Goal: Task Accomplishment & Management: Complete application form

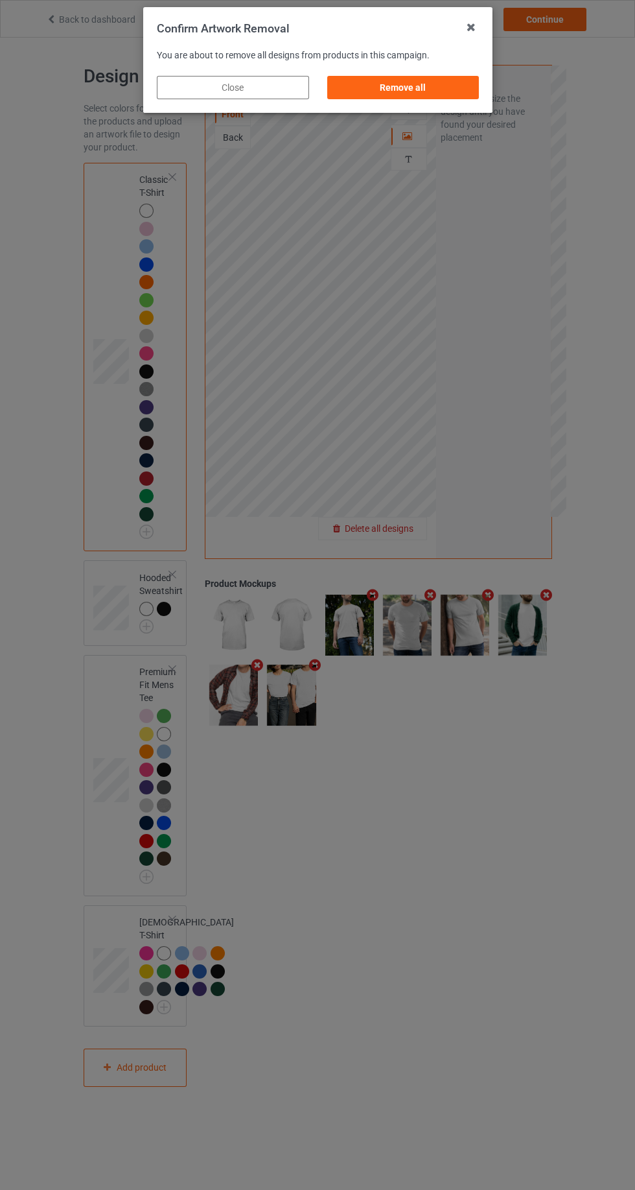
click at [369, 99] on div "Remove all" at bounding box center [403, 87] width 152 height 23
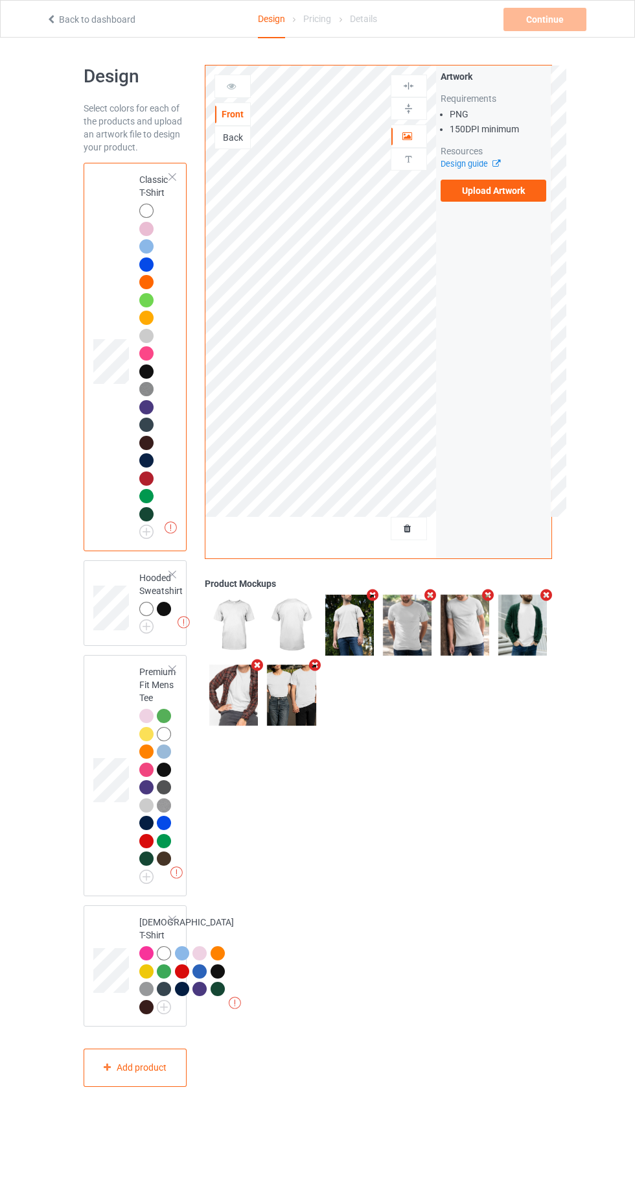
click at [456, 196] on label "Upload Artwork" at bounding box center [494, 191] width 106 height 22
click at [0, 0] on input "Upload Artwork" at bounding box center [0, 0] width 0 height 0
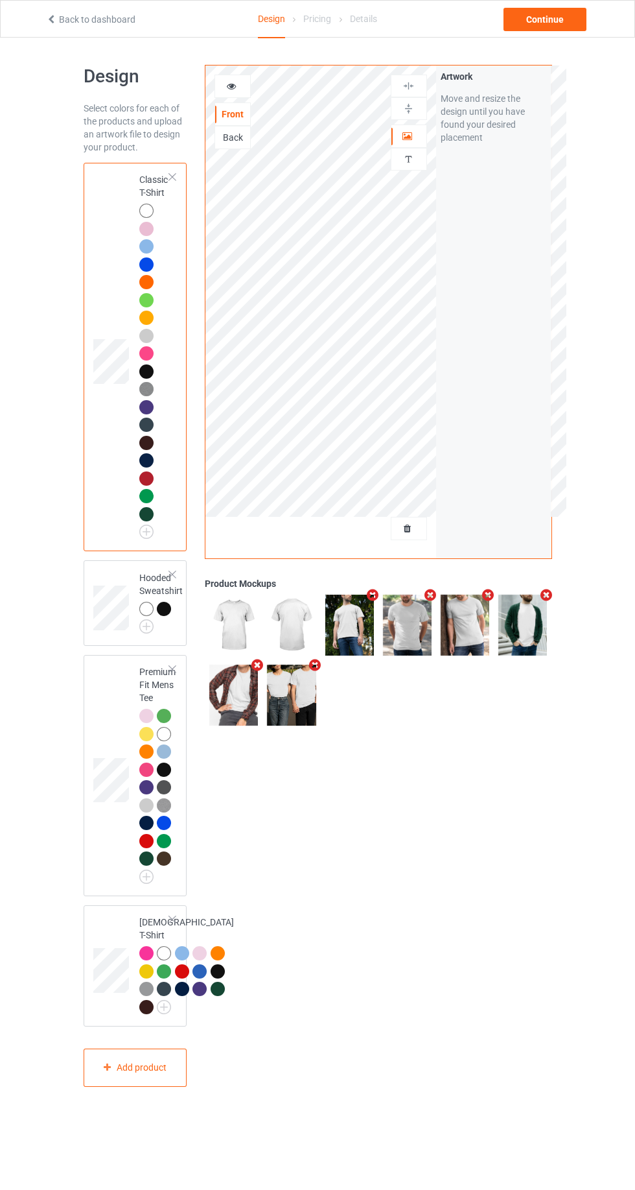
click at [394, 167] on div "Personalized text" at bounding box center [409, 159] width 36 height 23
click at [394, 157] on div at bounding box center [409, 159] width 35 height 12
click at [245, 93] on div at bounding box center [233, 86] width 36 height 23
click at [230, 102] on div "Front Back" at bounding box center [233, 112] width 36 height 75
click at [226, 81] on icon at bounding box center [231, 84] width 11 height 9
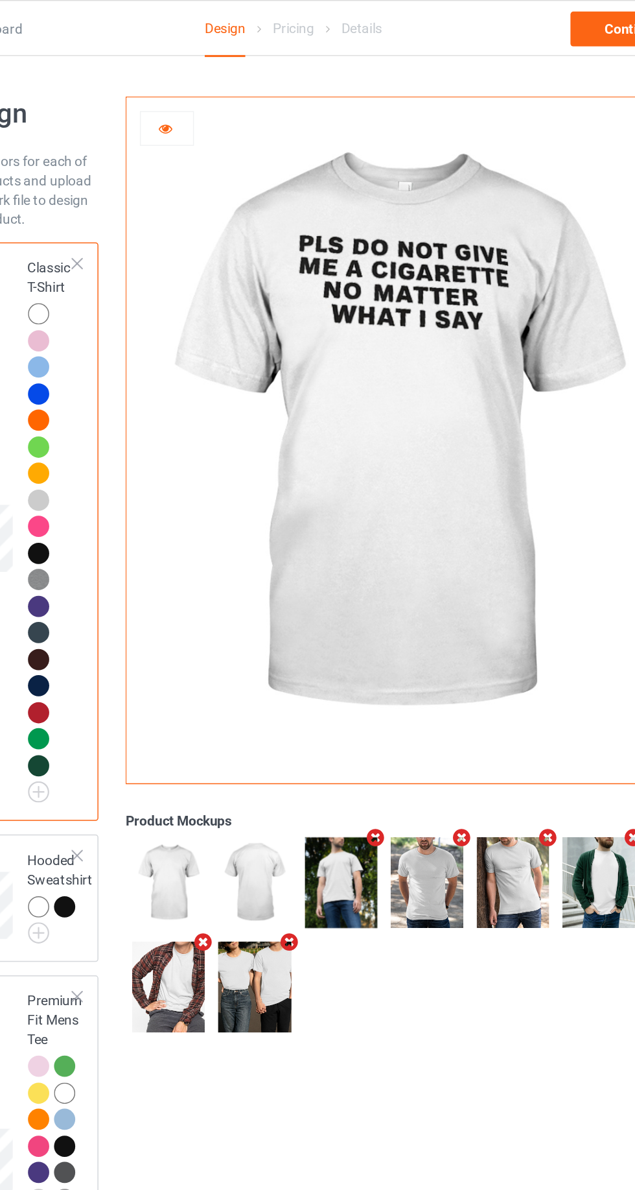
click at [142, 513] on div at bounding box center [146, 514] width 14 height 14
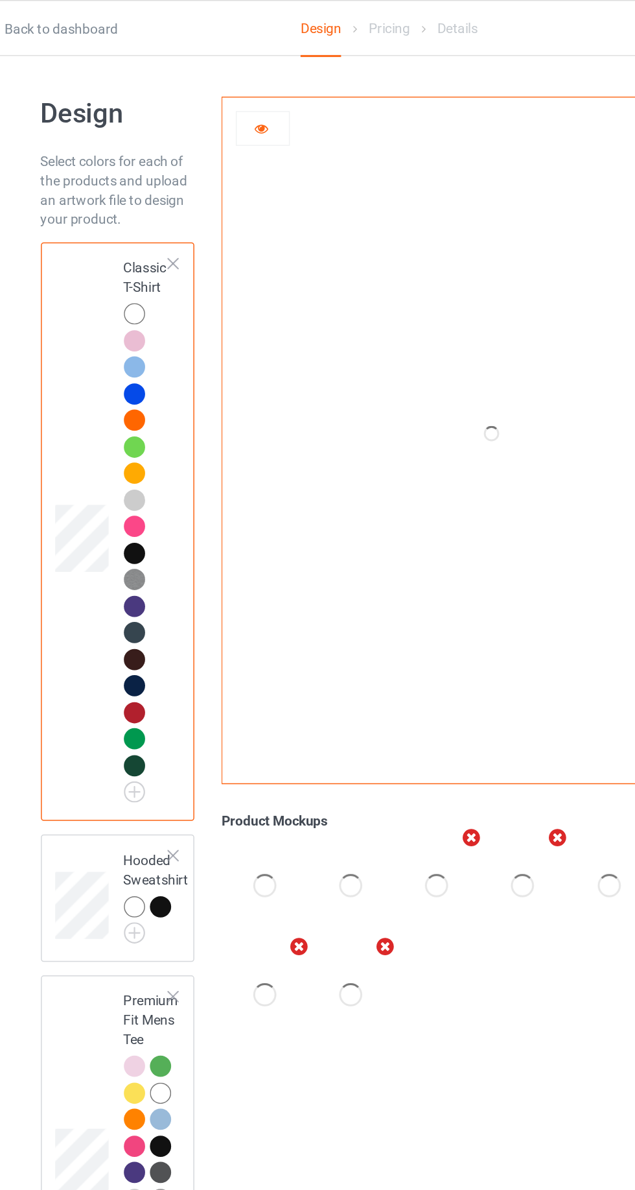
click at [0, 0] on img at bounding box center [0, 0] width 0 height 0
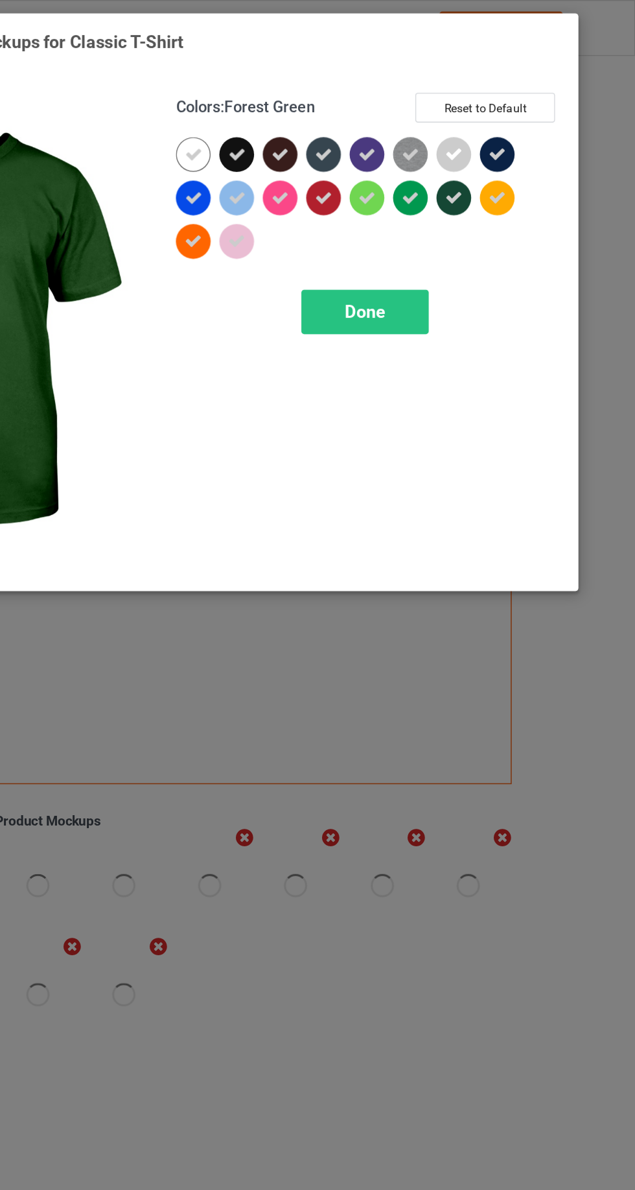
click at [362, 98] on icon at bounding box center [368, 104] width 12 height 12
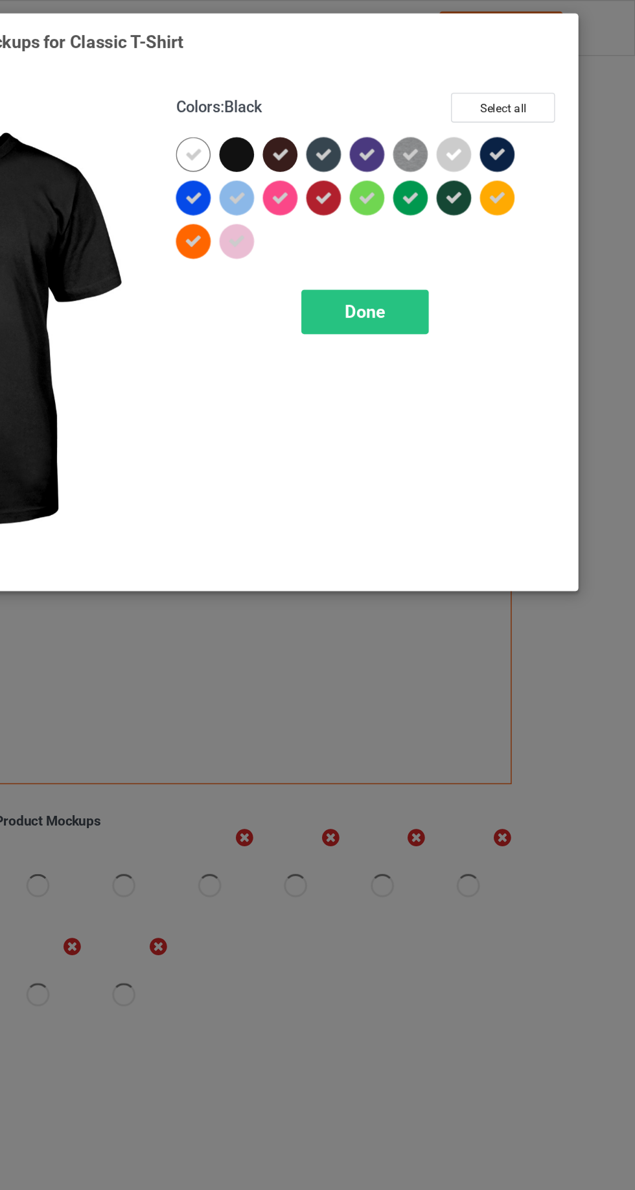
click at [395, 102] on icon at bounding box center [397, 104] width 12 height 12
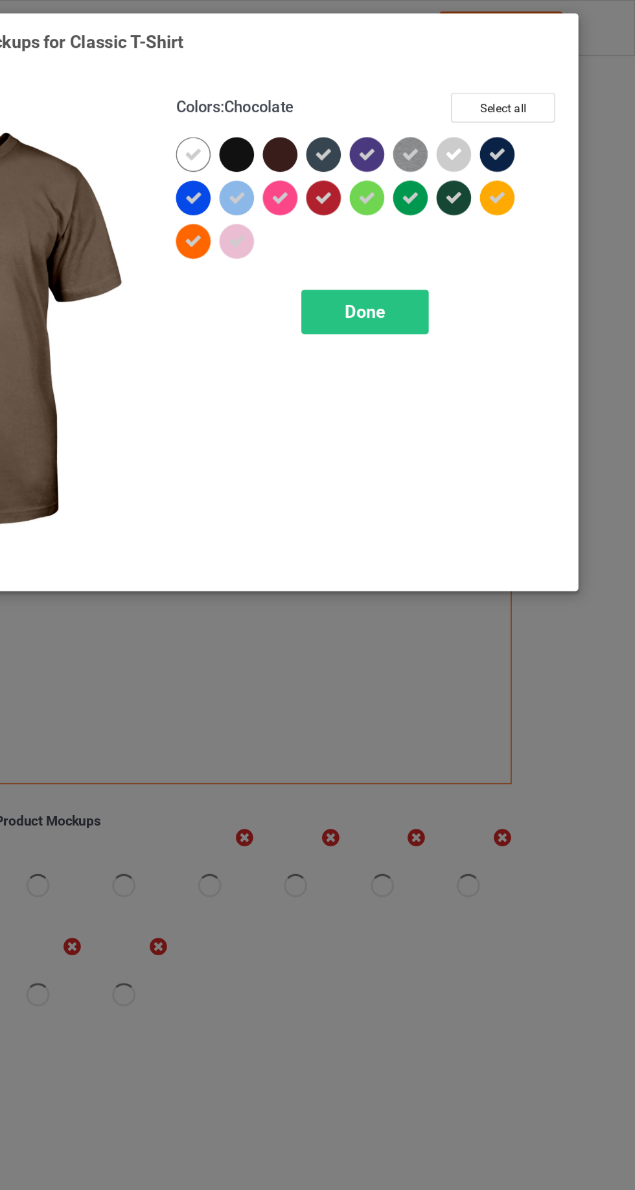
click at [441, 100] on div at bounding box center [428, 106] width 29 height 29
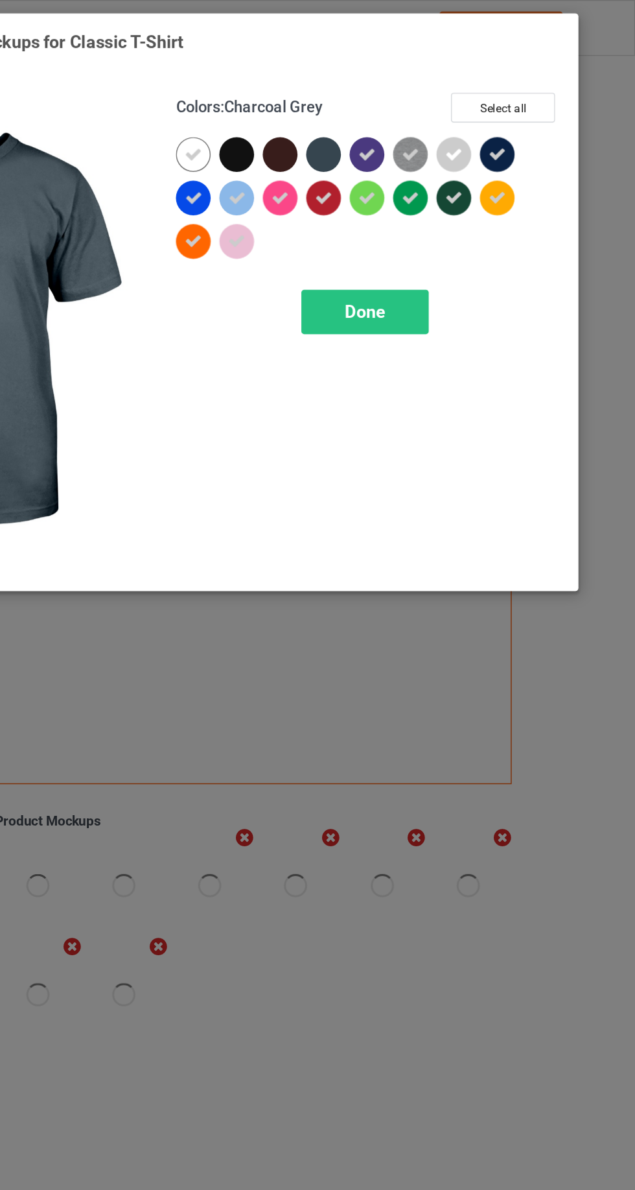
click at [534, 110] on div at bounding box center [542, 103] width 23 height 23
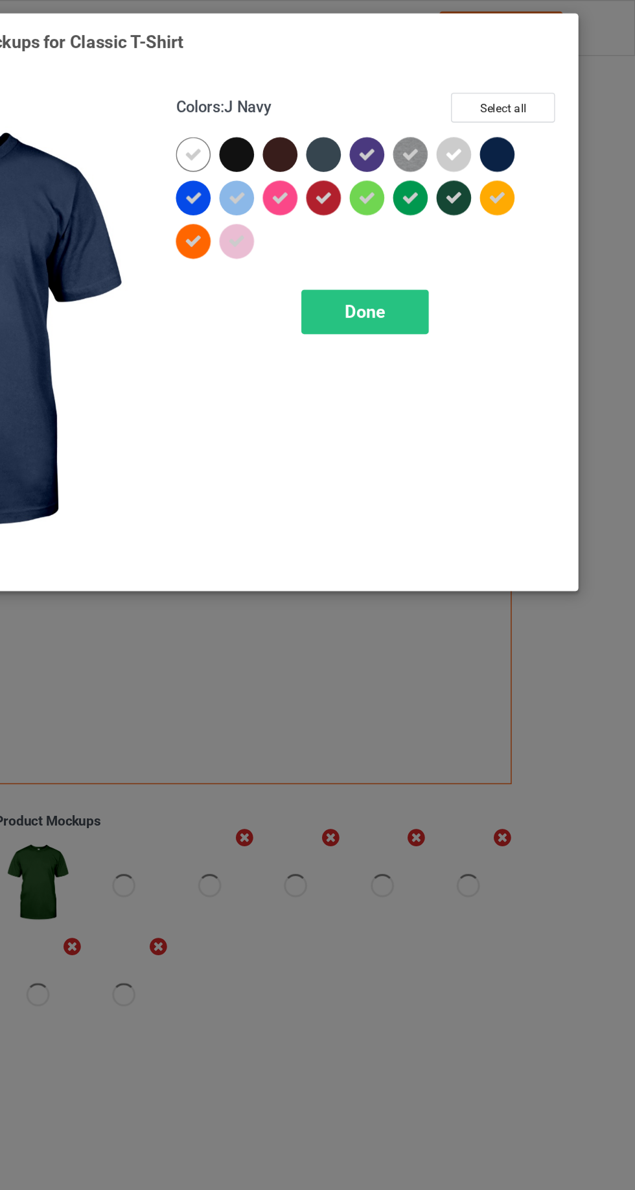
click at [516, 145] on div at bounding box center [516, 135] width 29 height 29
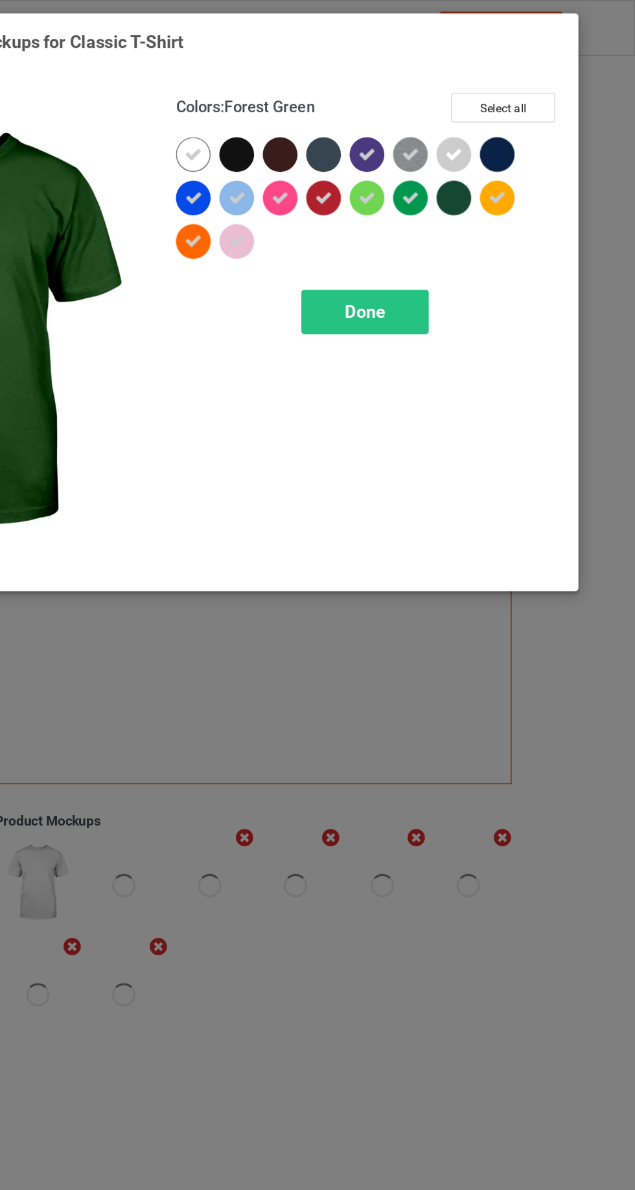
click at [430, 204] on div "Done" at bounding box center [454, 210] width 86 height 30
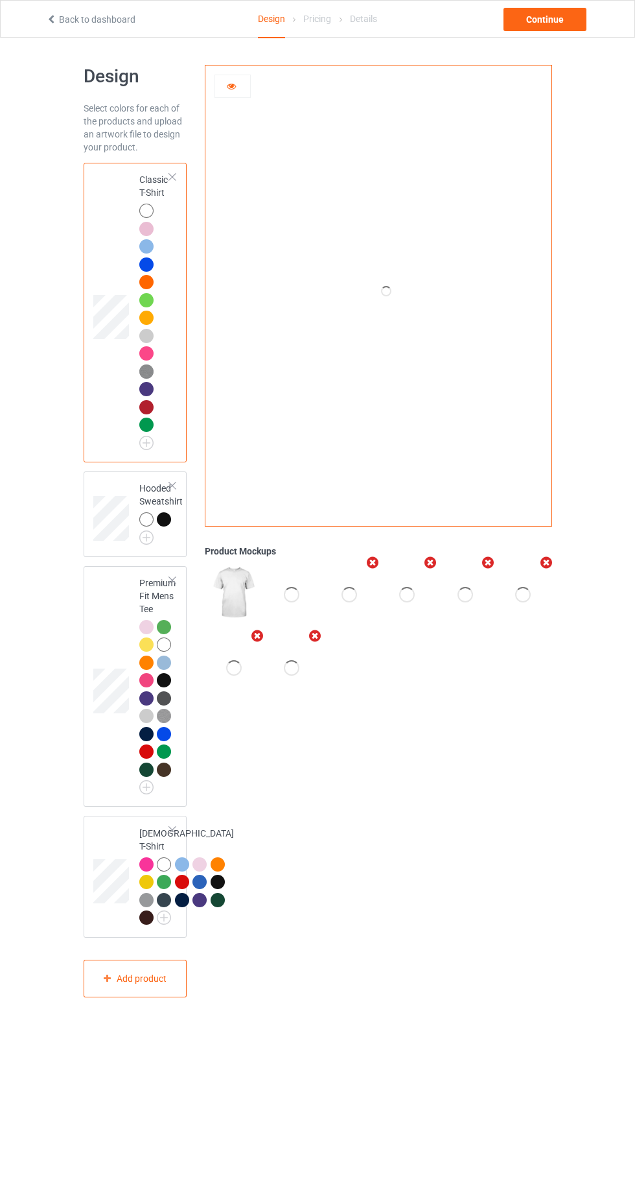
scroll to position [8, 0]
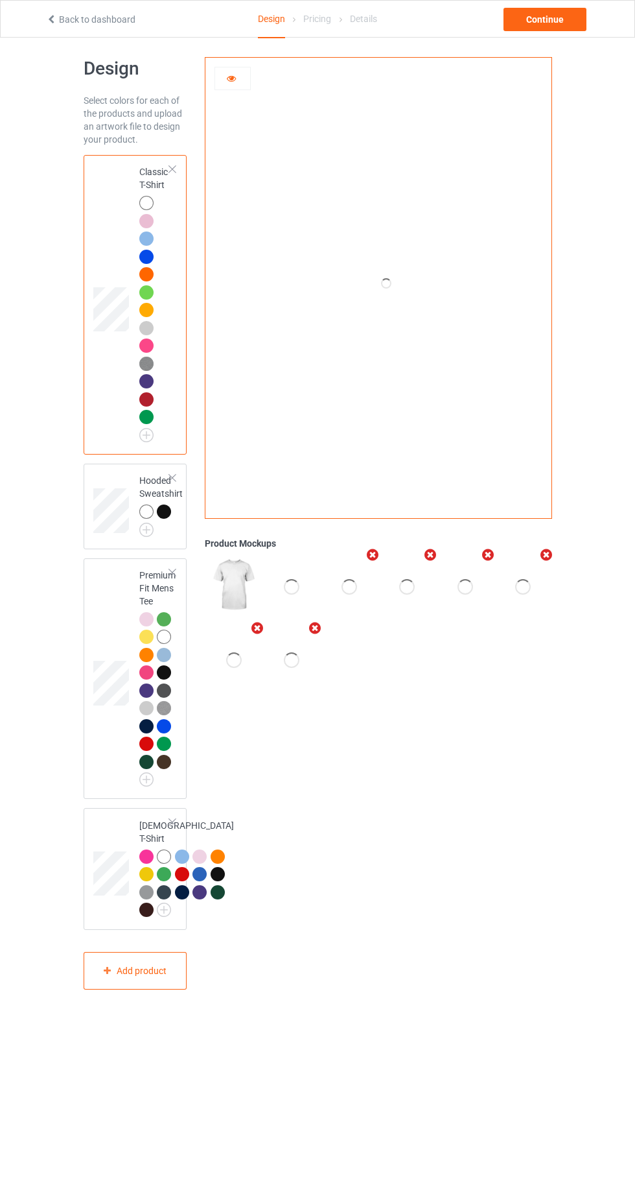
click at [146, 238] on div at bounding box center [146, 238] width 14 height 14
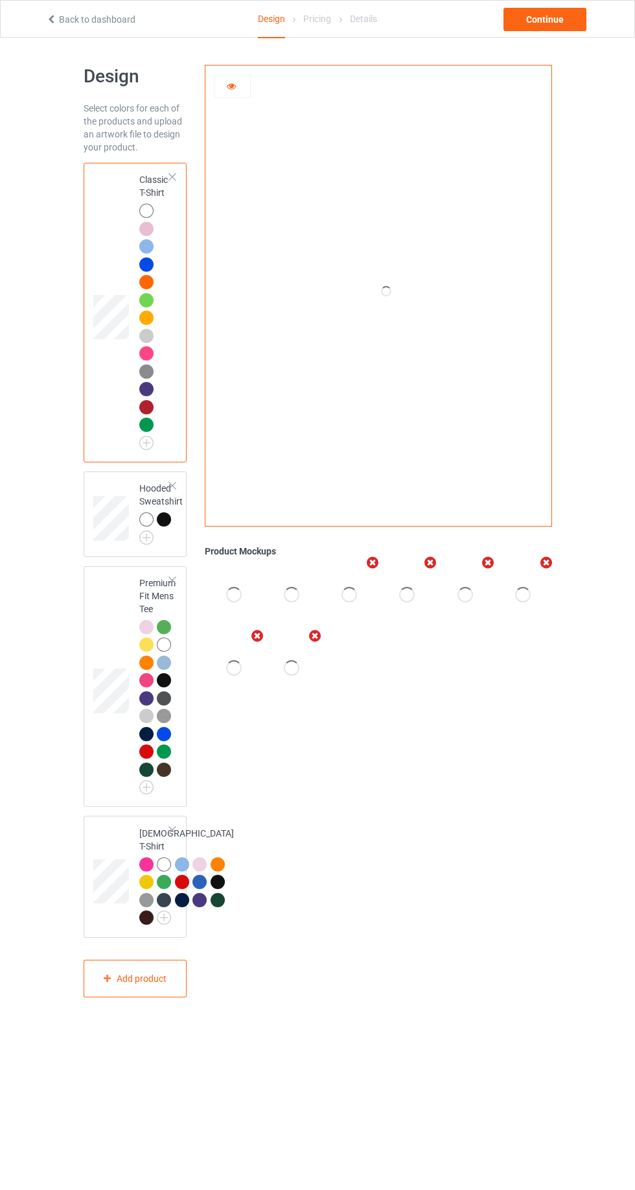
click at [0, 0] on img at bounding box center [0, 0] width 0 height 0
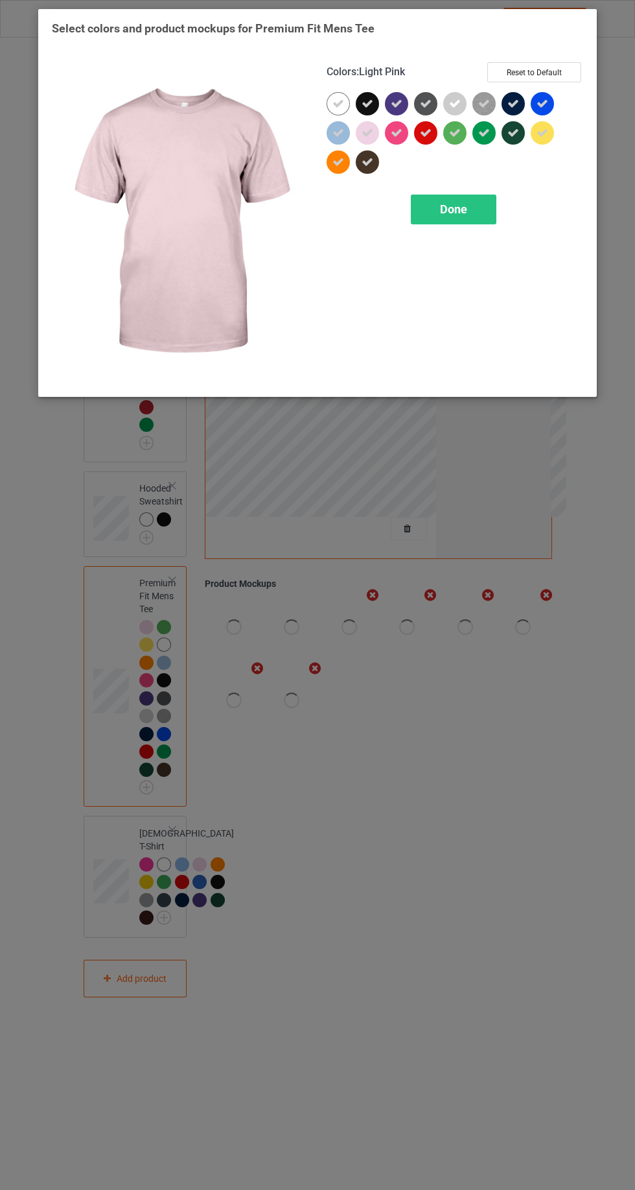
click at [368, 101] on icon at bounding box center [368, 104] width 12 height 12
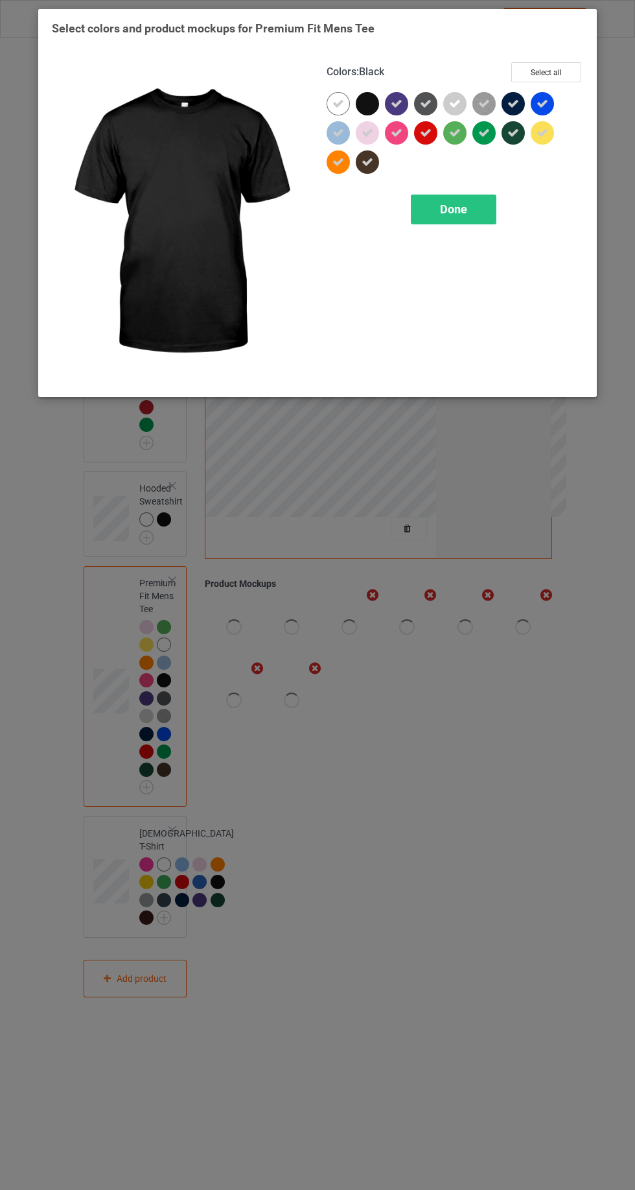
click at [397, 108] on icon at bounding box center [397, 104] width 12 height 12
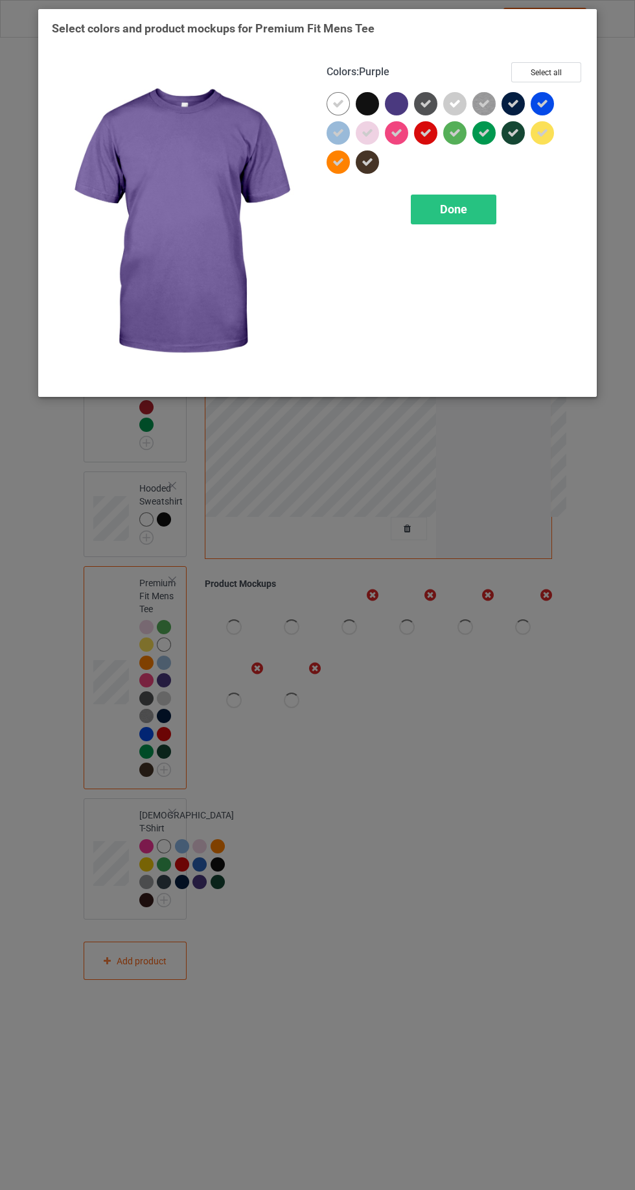
click at [513, 103] on icon at bounding box center [514, 104] width 12 height 12
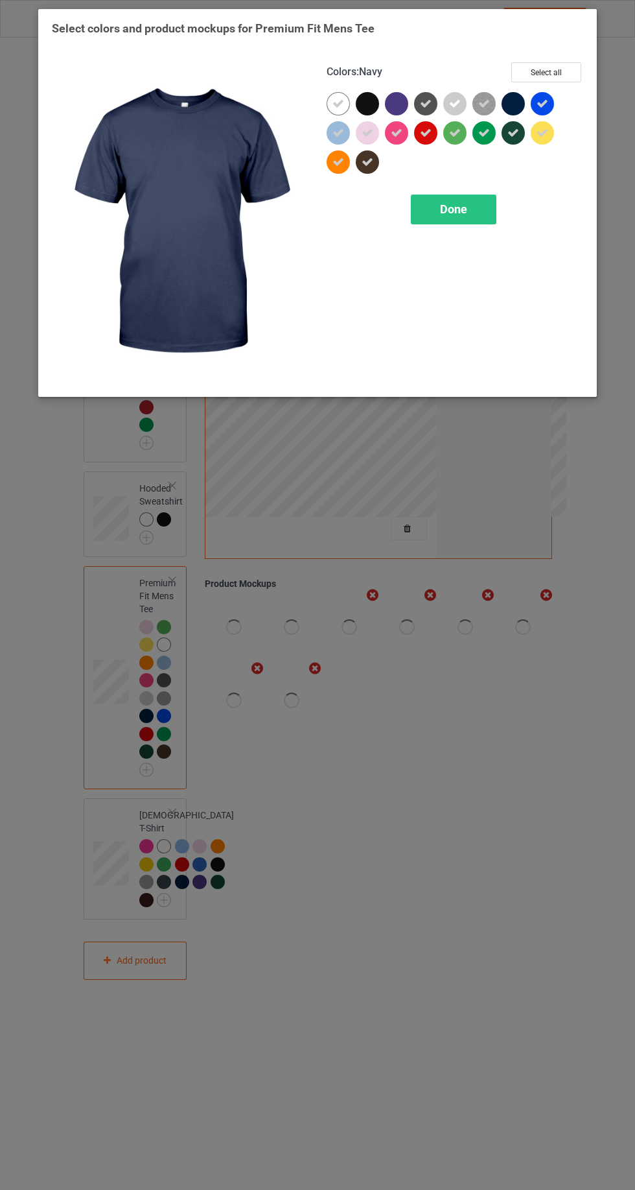
click at [525, 146] on div at bounding box center [516, 135] width 29 height 29
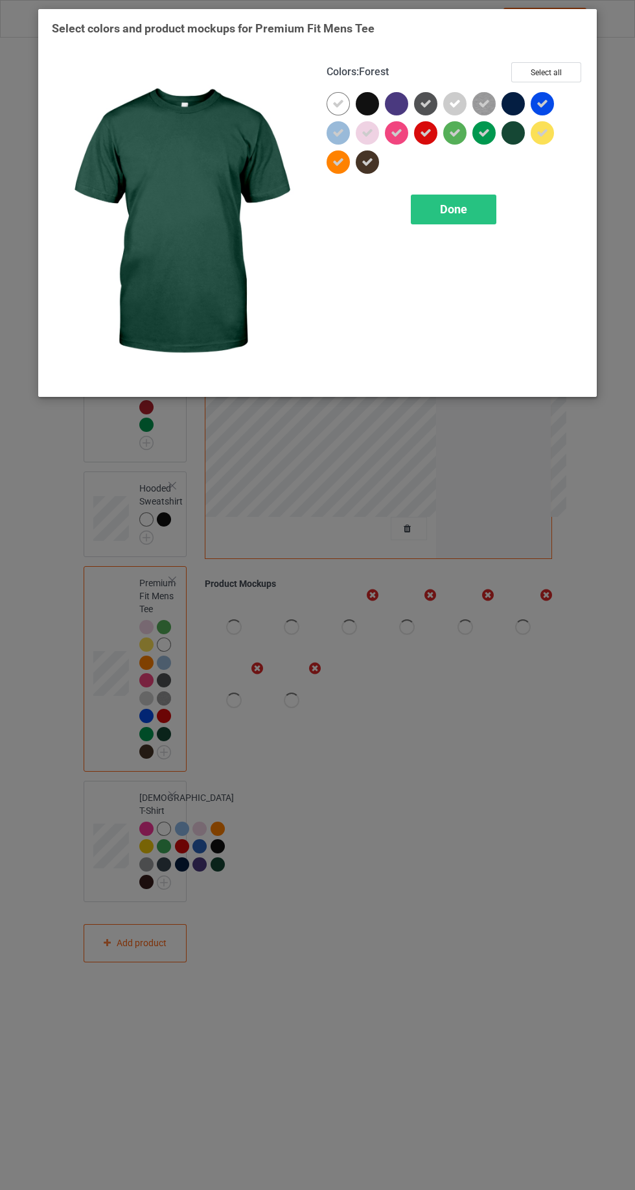
click at [537, 104] on icon at bounding box center [543, 104] width 12 height 12
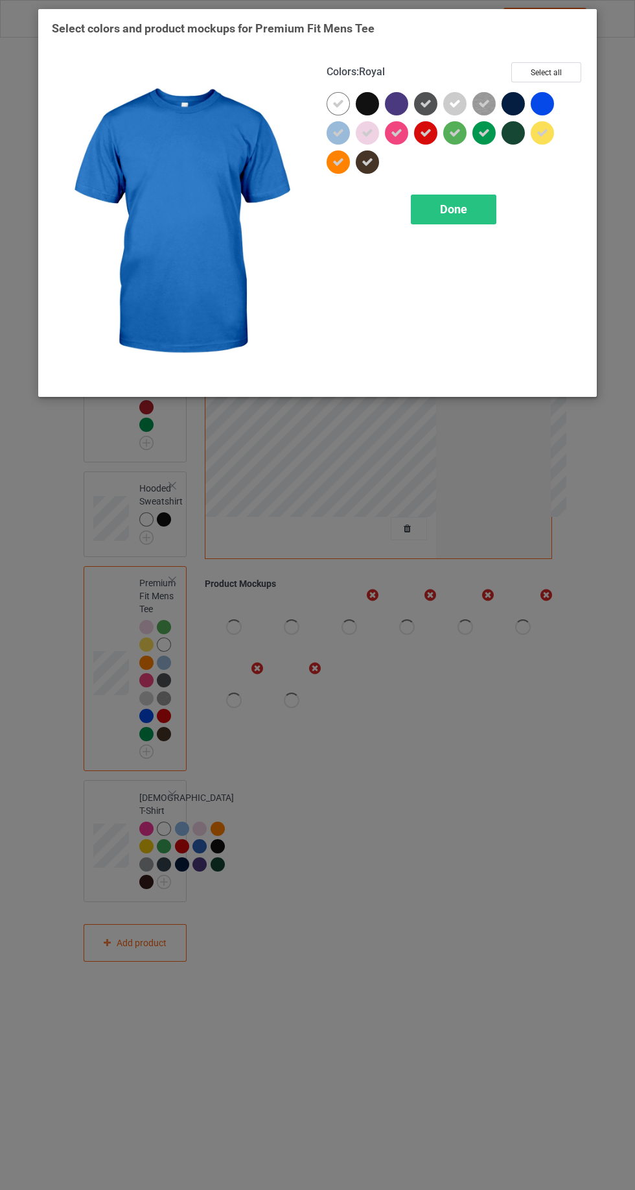
click at [367, 161] on icon at bounding box center [368, 162] width 12 height 12
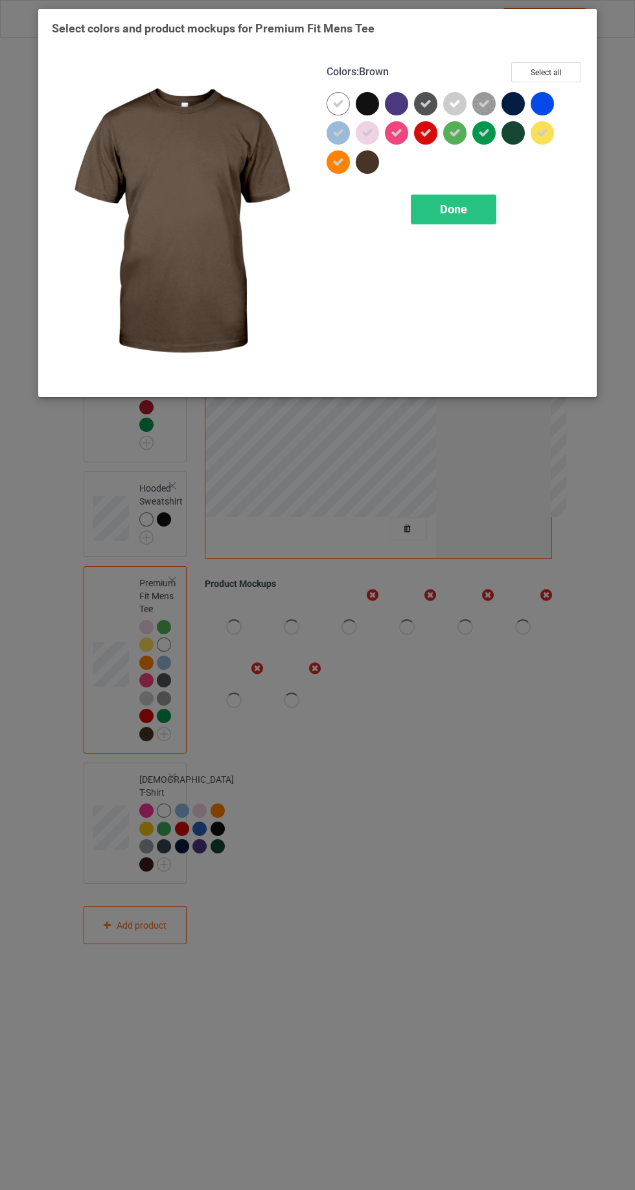
click at [426, 102] on icon at bounding box center [426, 104] width 12 height 12
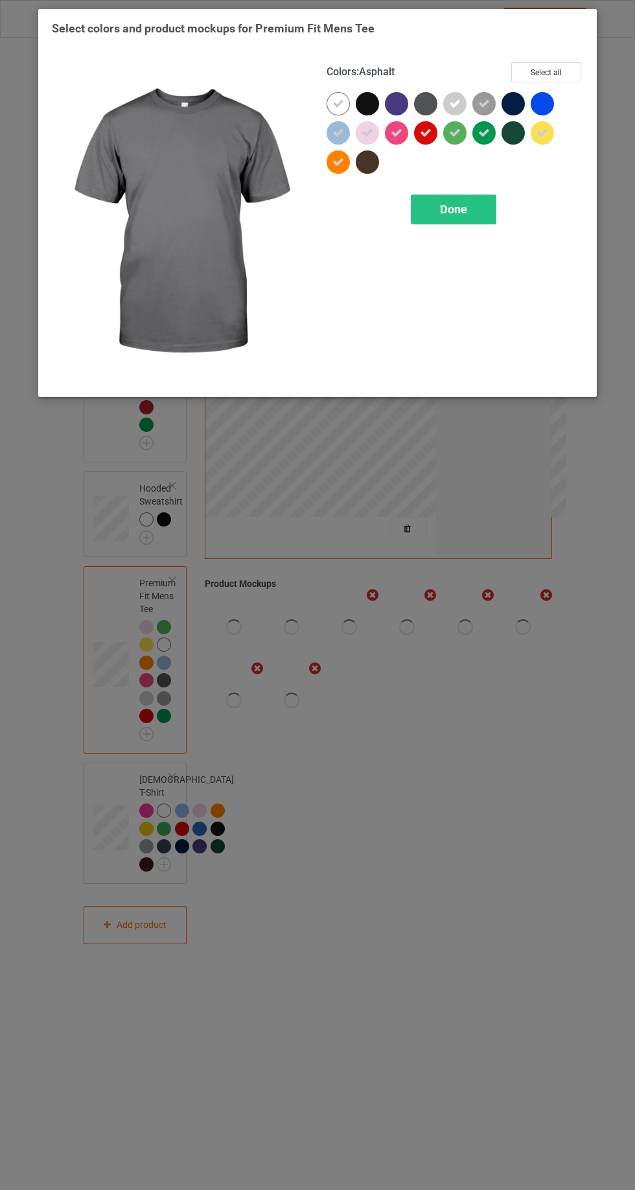
click at [545, 110] on div at bounding box center [542, 103] width 23 height 23
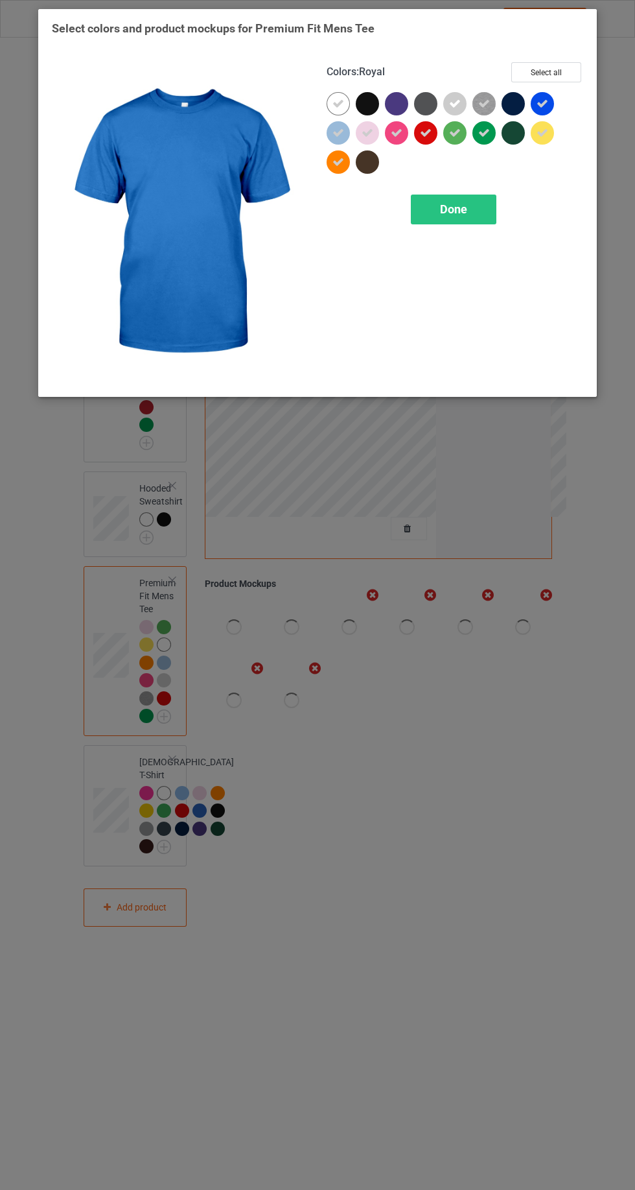
click at [418, 215] on div "Done" at bounding box center [454, 210] width 86 height 30
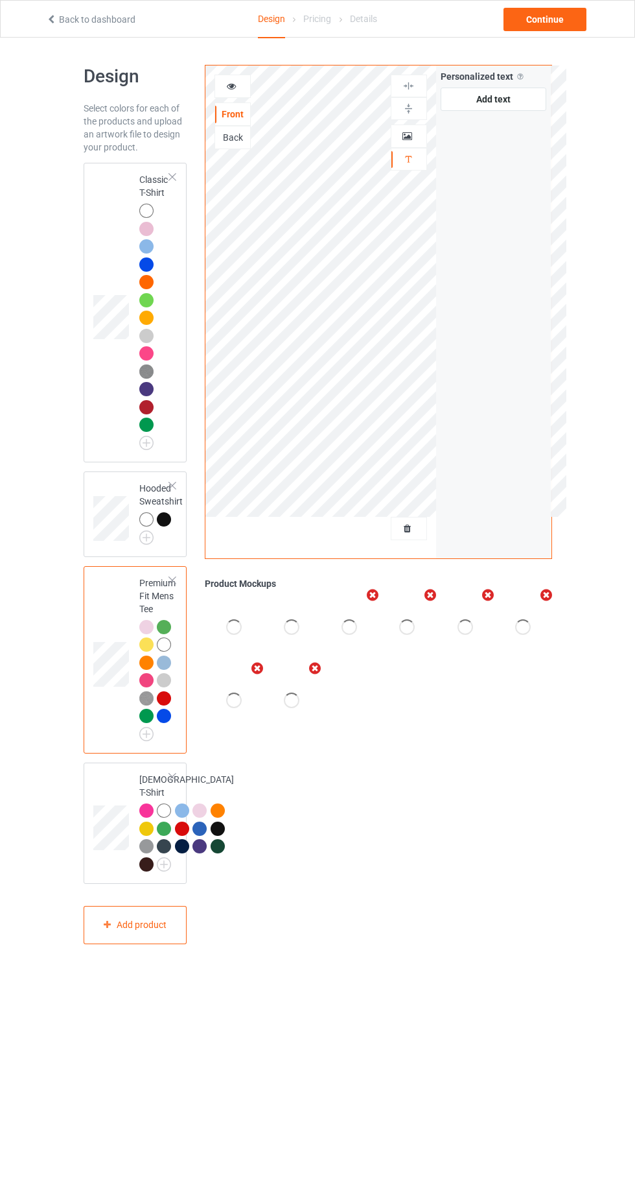
click at [231, 86] on icon at bounding box center [231, 84] width 11 height 9
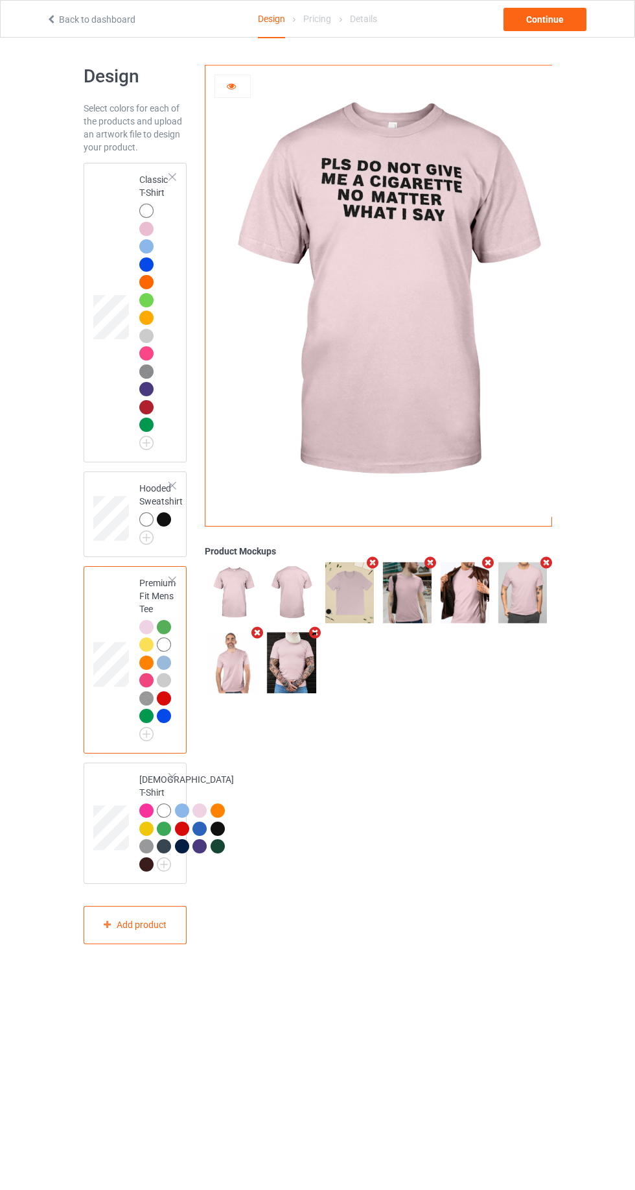
click at [113, 369] on td at bounding box center [112, 312] width 39 height 289
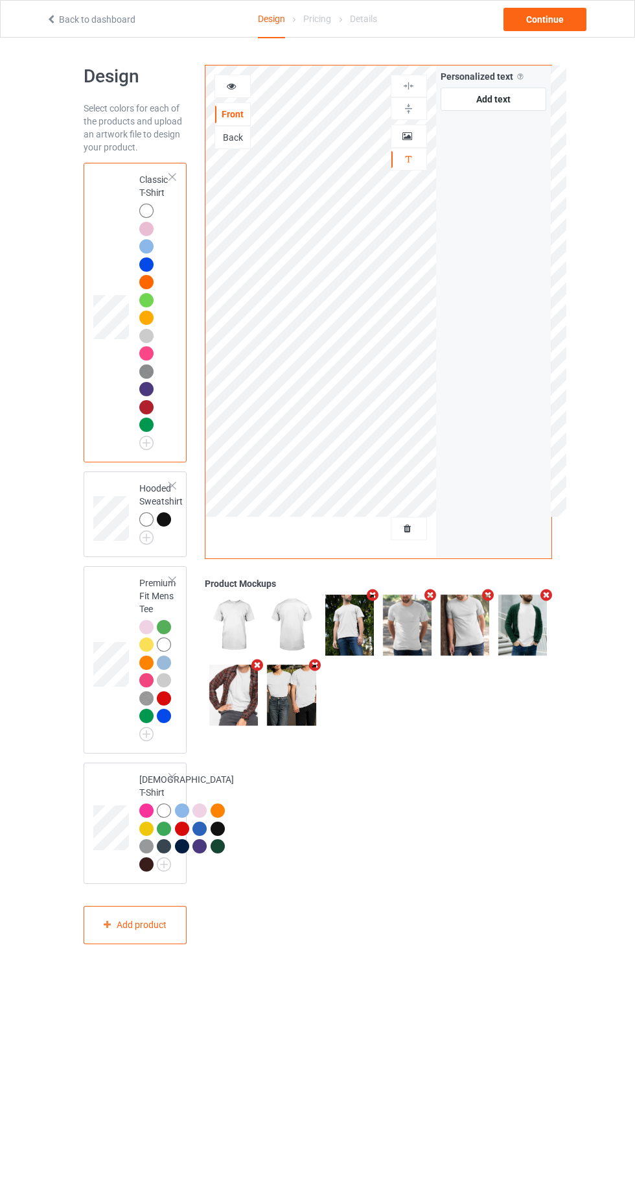
click at [231, 84] on icon at bounding box center [231, 84] width 11 height 9
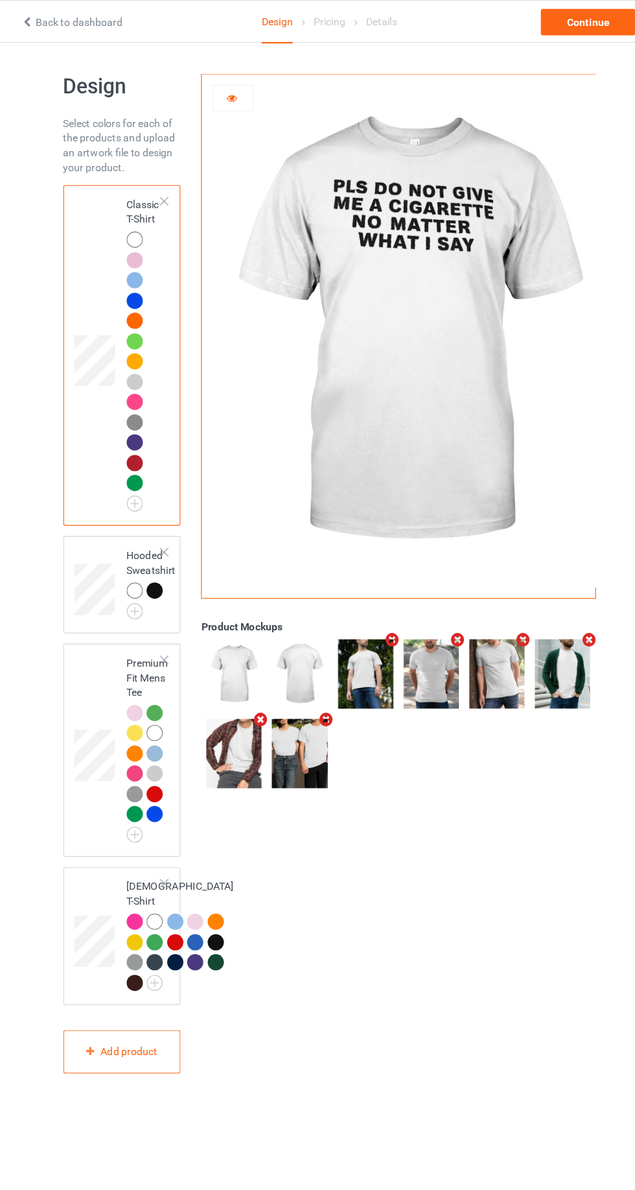
click at [231, 84] on icon at bounding box center [231, 84] width 11 height 9
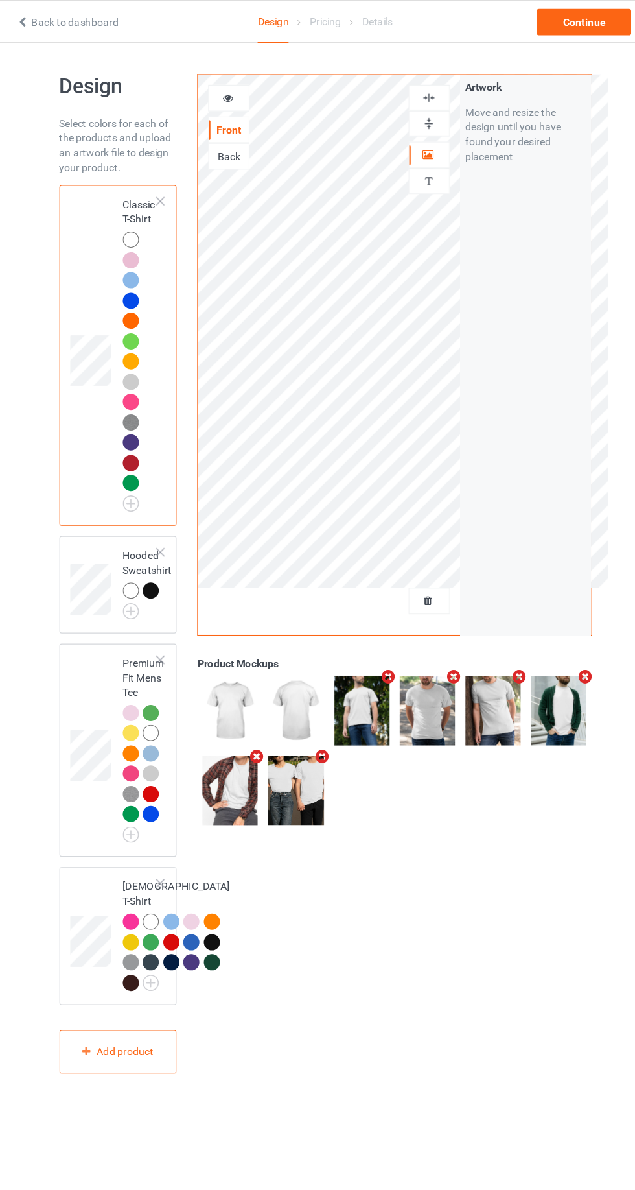
click at [424, 105] on div at bounding box center [409, 108] width 35 height 12
click at [416, 94] on div at bounding box center [409, 86] width 36 height 23
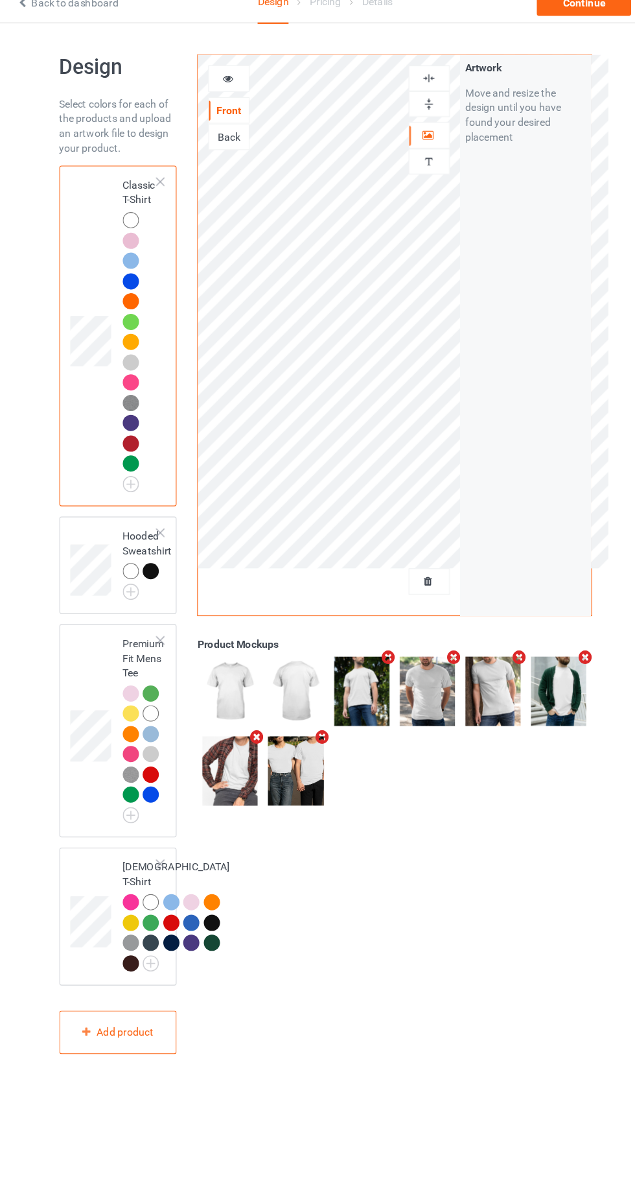
click at [420, 106] on div at bounding box center [409, 108] width 35 height 12
click at [414, 83] on img at bounding box center [409, 86] width 12 height 12
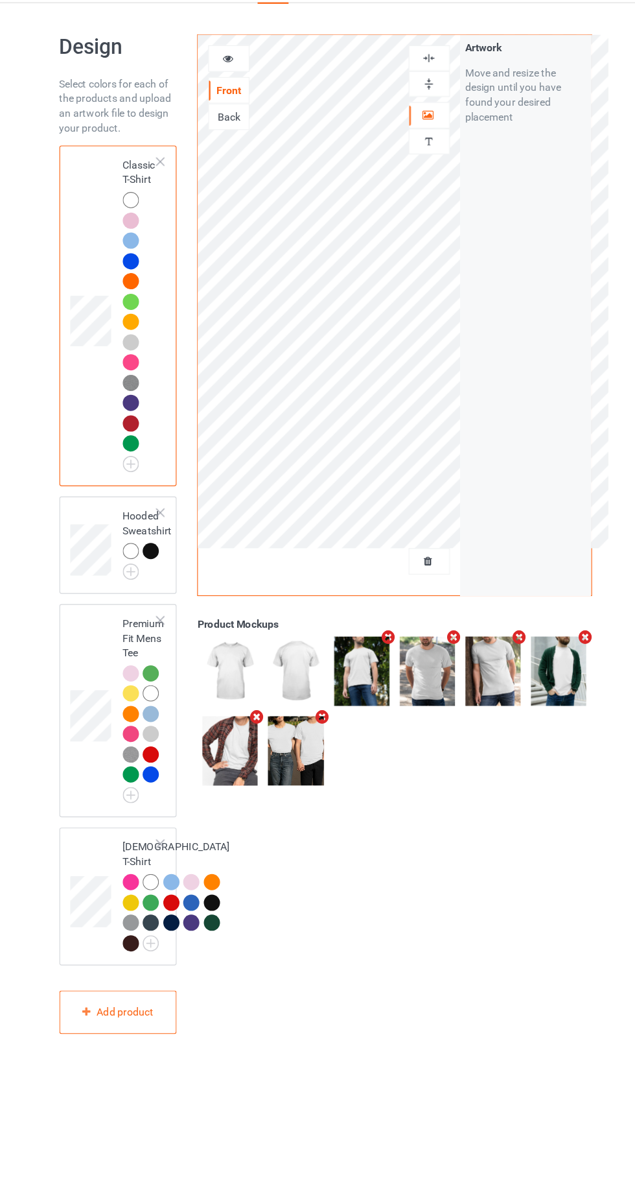
click at [420, 106] on div at bounding box center [409, 108] width 35 height 12
click at [417, 90] on div at bounding box center [409, 86] width 35 height 12
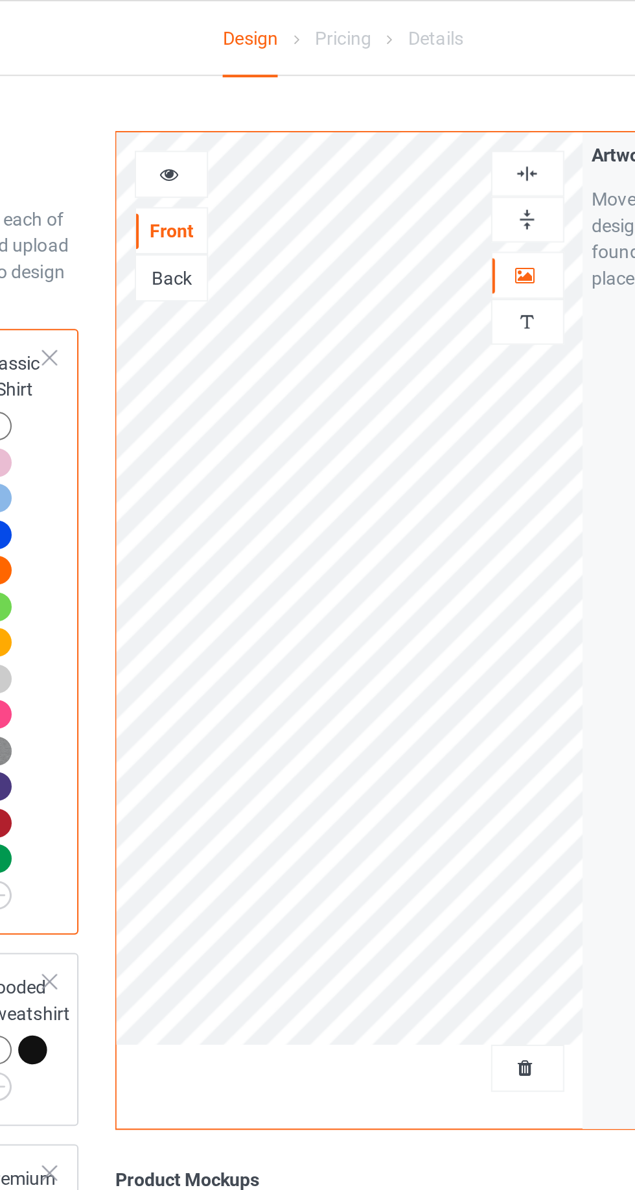
click at [232, 84] on icon at bounding box center [231, 84] width 11 height 9
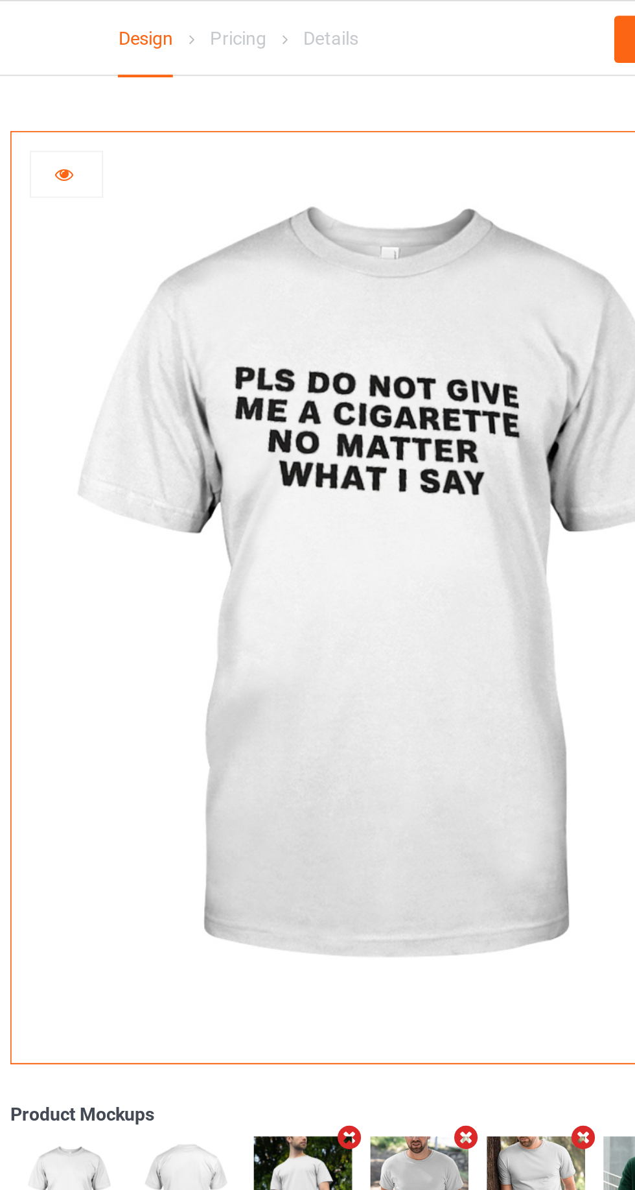
click at [238, 88] on div at bounding box center [232, 86] width 35 height 13
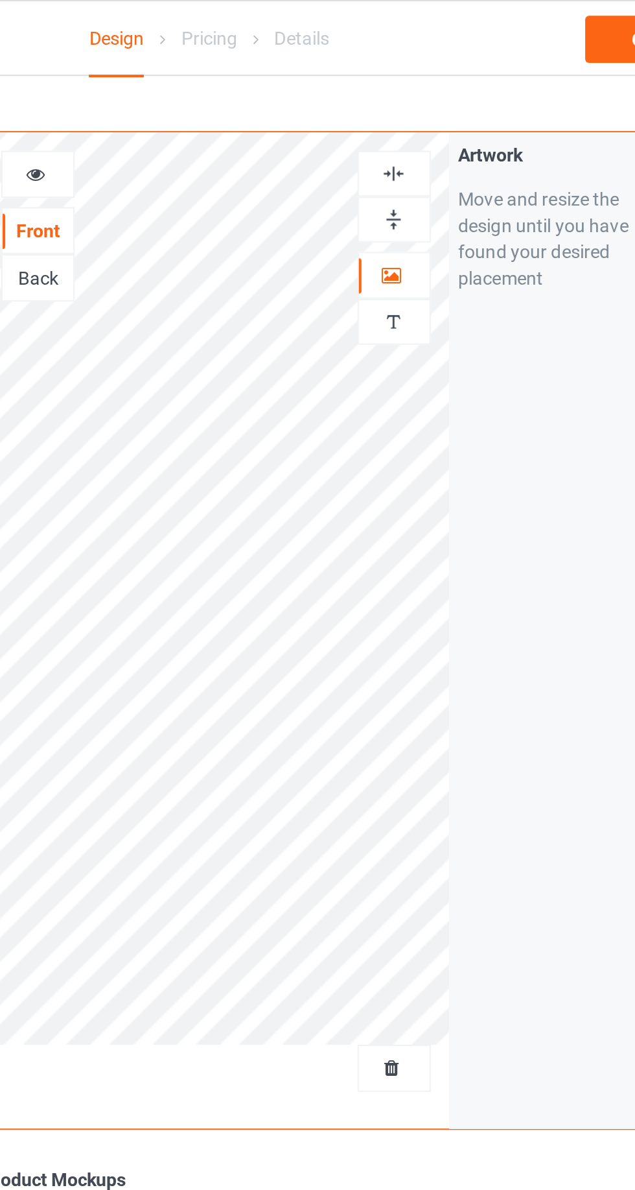
click at [409, 83] on img at bounding box center [409, 86] width 12 height 12
click at [410, 83] on img at bounding box center [409, 86] width 12 height 12
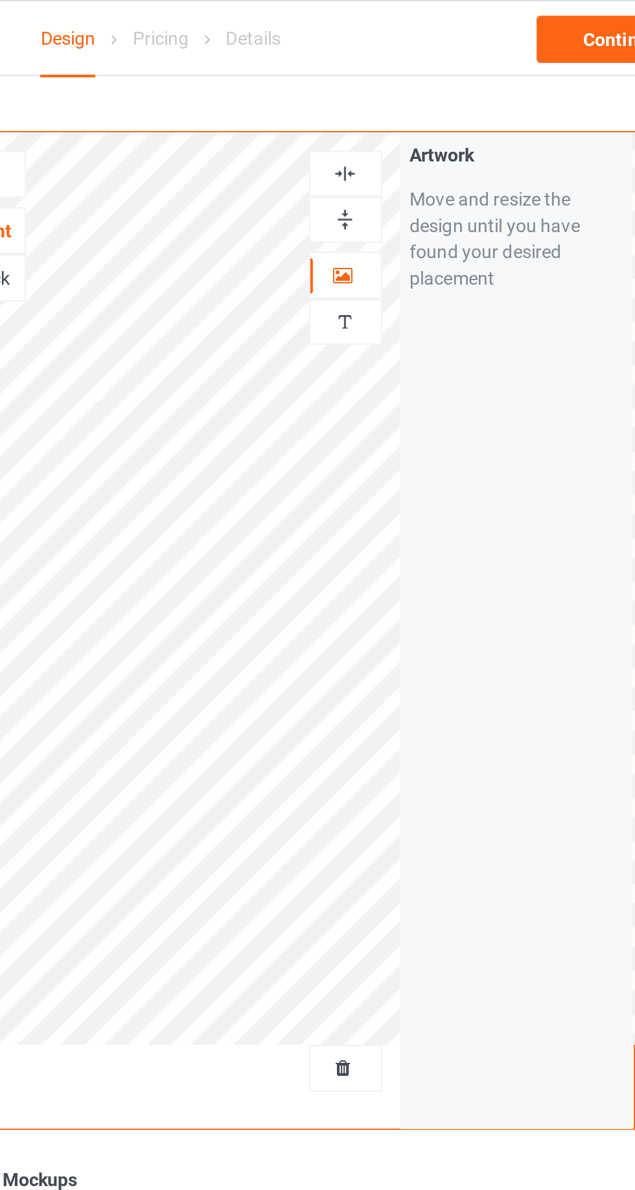
click at [414, 112] on img at bounding box center [409, 108] width 12 height 12
click at [414, 80] on img at bounding box center [409, 86] width 12 height 12
click at [412, 104] on img at bounding box center [409, 108] width 12 height 12
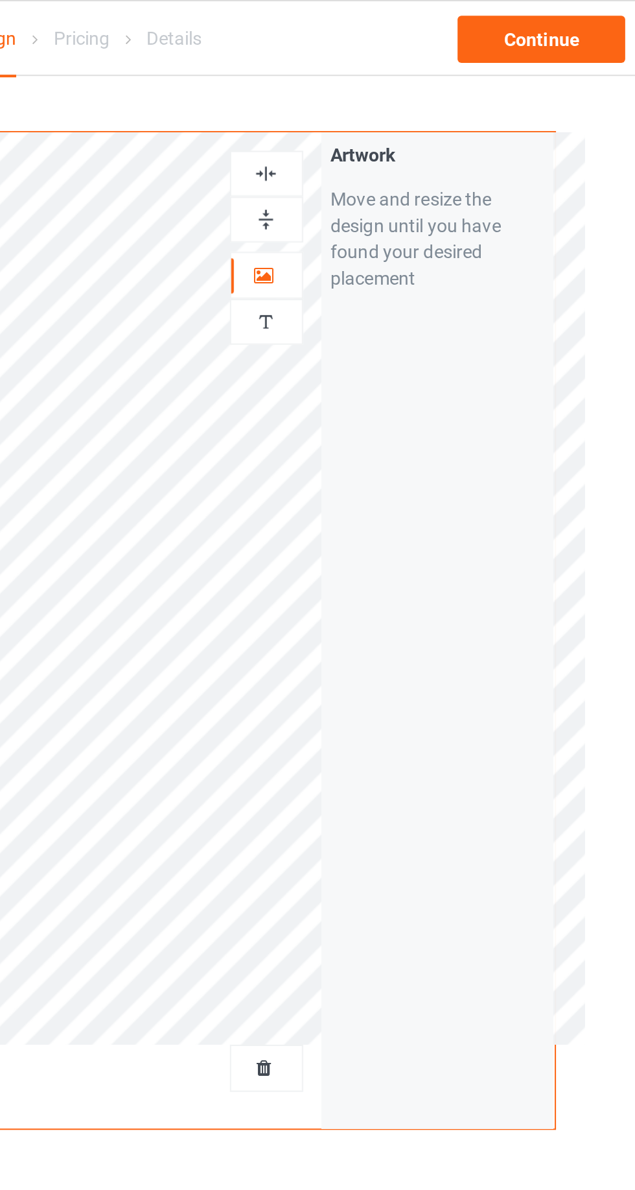
click at [424, 92] on div at bounding box center [409, 86] width 36 height 23
click at [421, 89] on div at bounding box center [409, 86] width 35 height 12
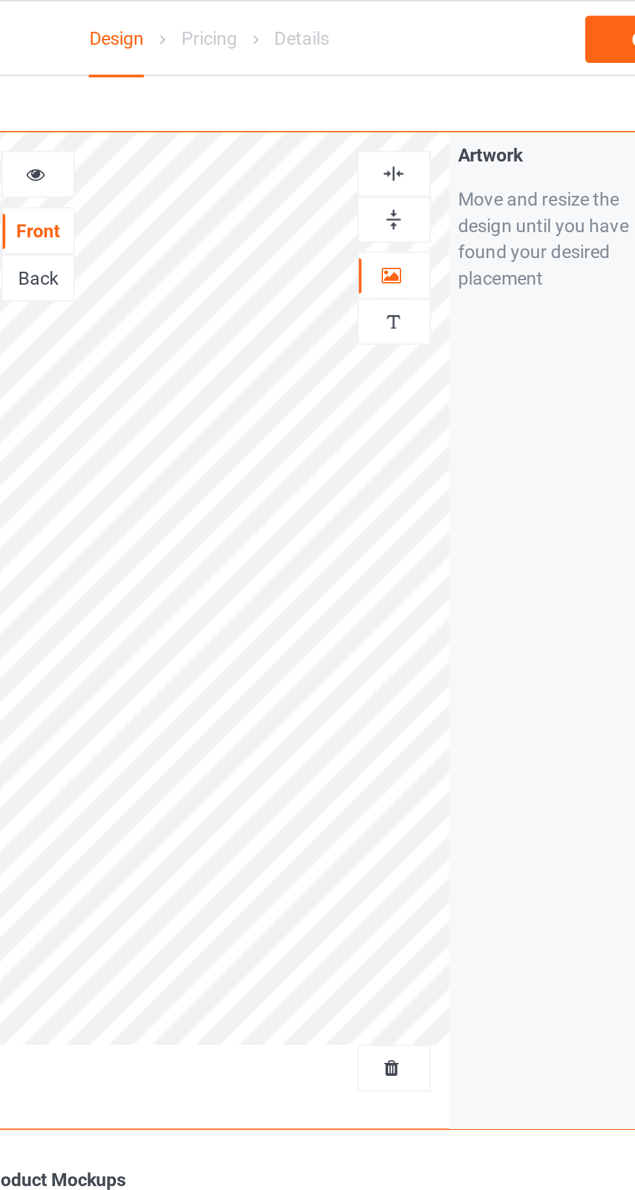
click at [231, 87] on icon at bounding box center [231, 84] width 11 height 9
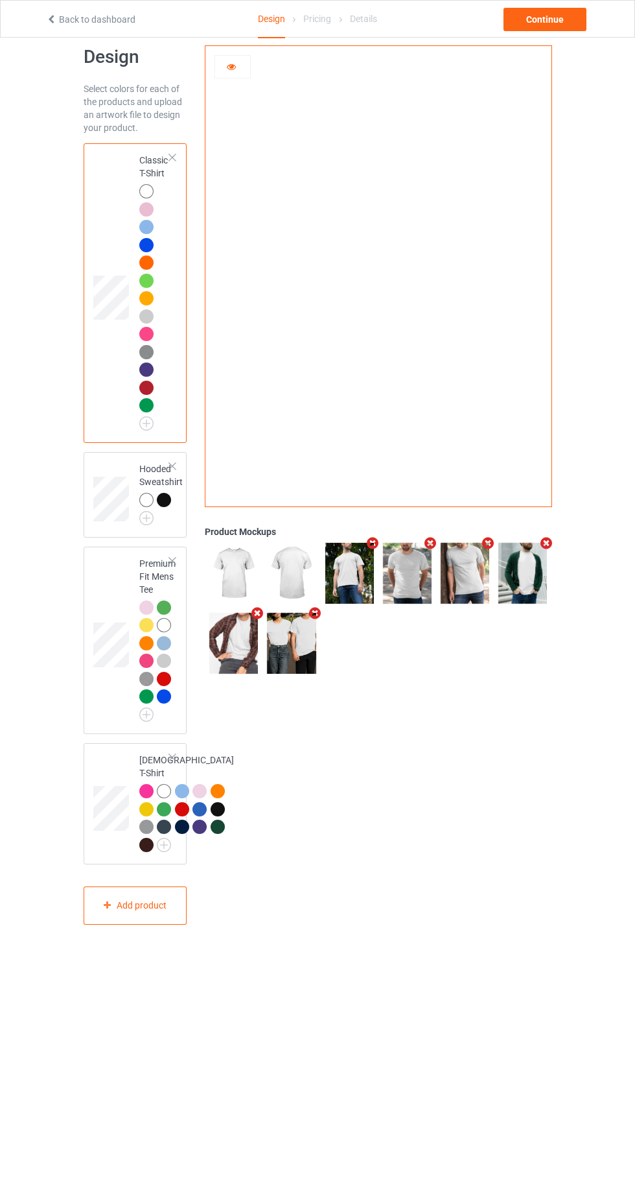
scroll to position [19, 0]
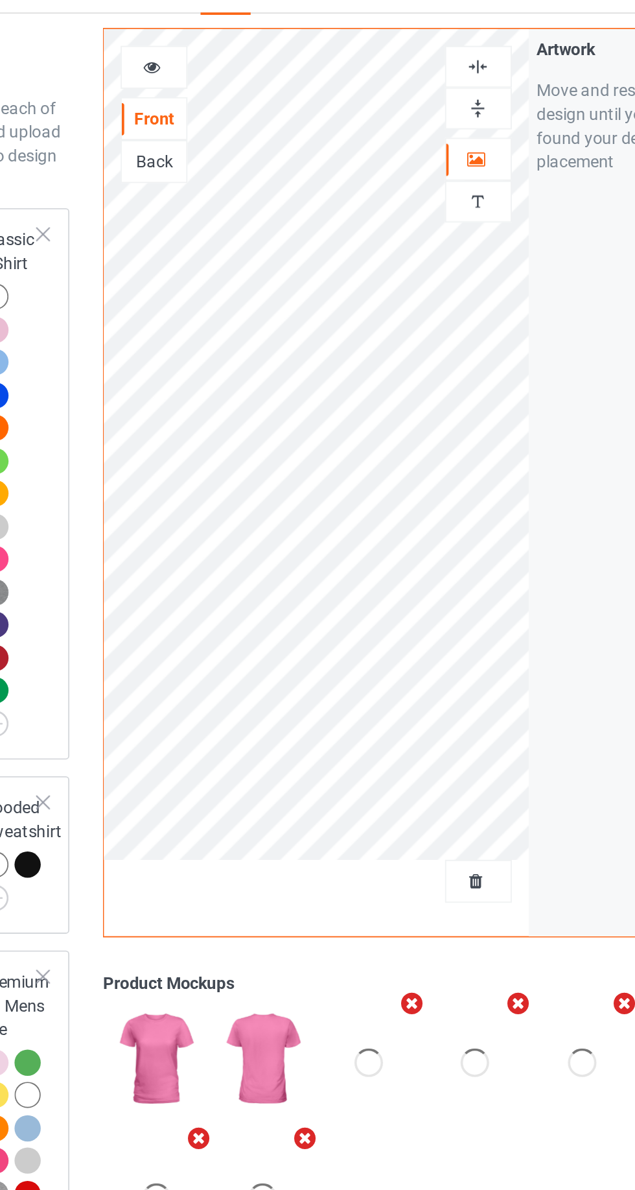
scroll to position [19, 0]
click at [231, 69] on icon at bounding box center [231, 64] width 11 height 9
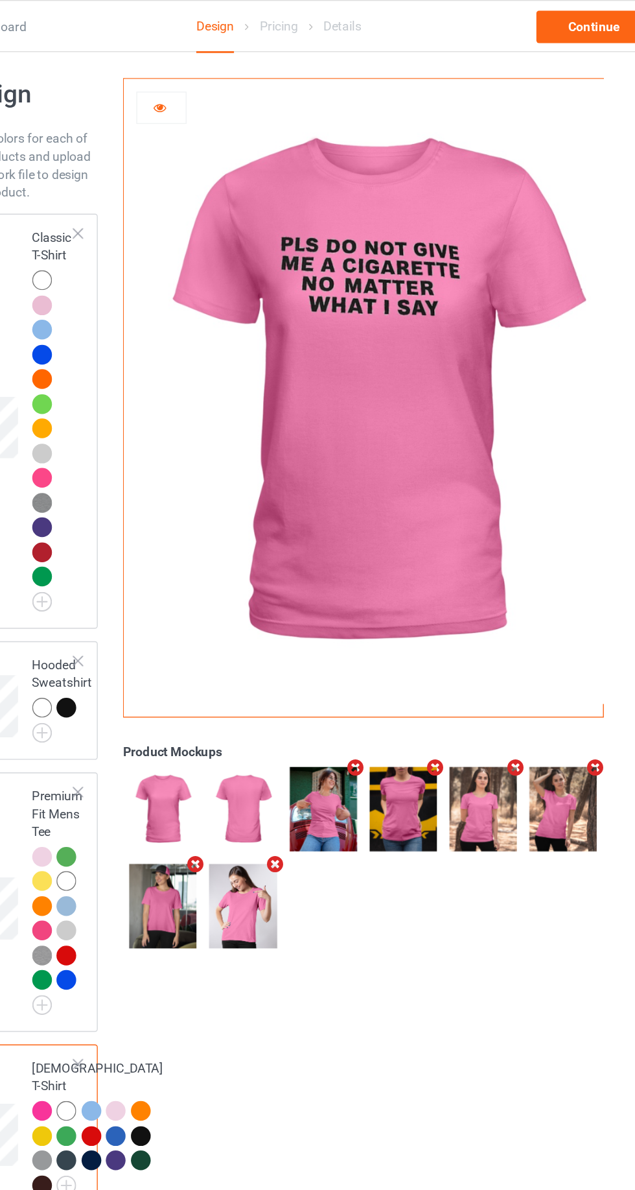
scroll to position [6, 0]
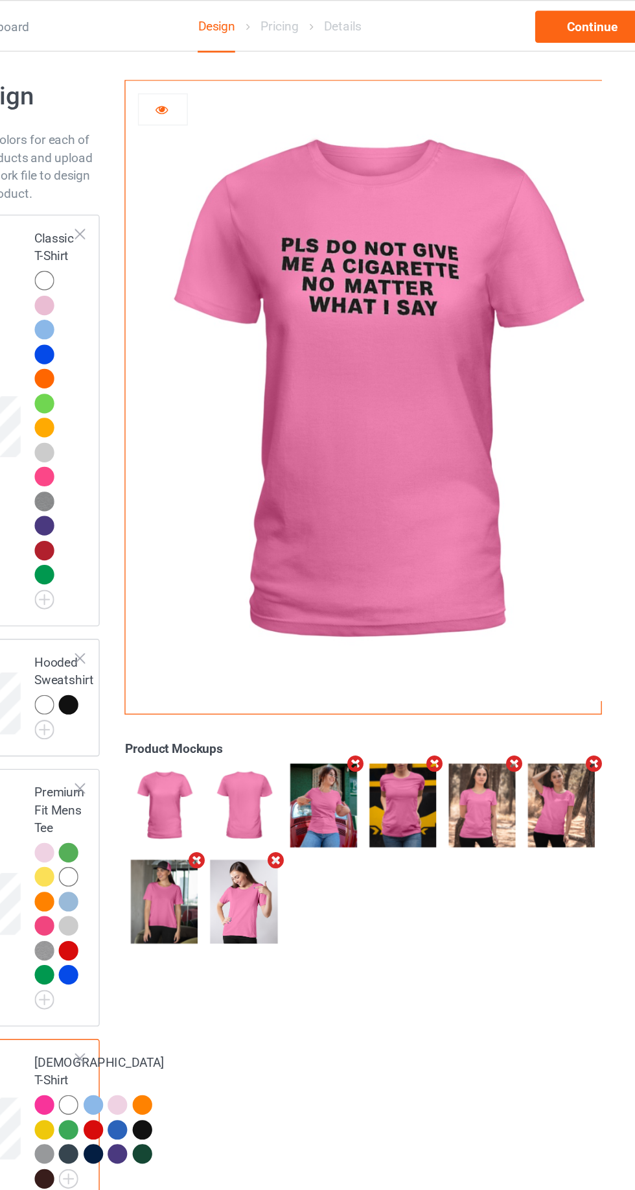
click at [216, 73] on div at bounding box center [232, 79] width 35 height 13
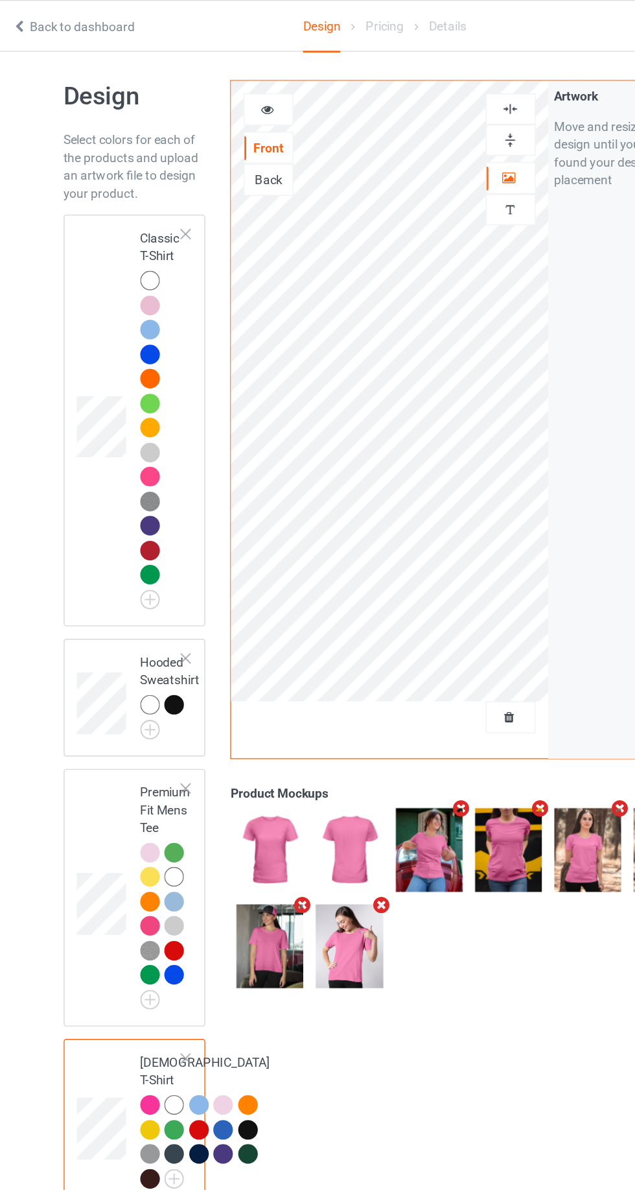
click at [106, 226] on td at bounding box center [112, 305] width 39 height 289
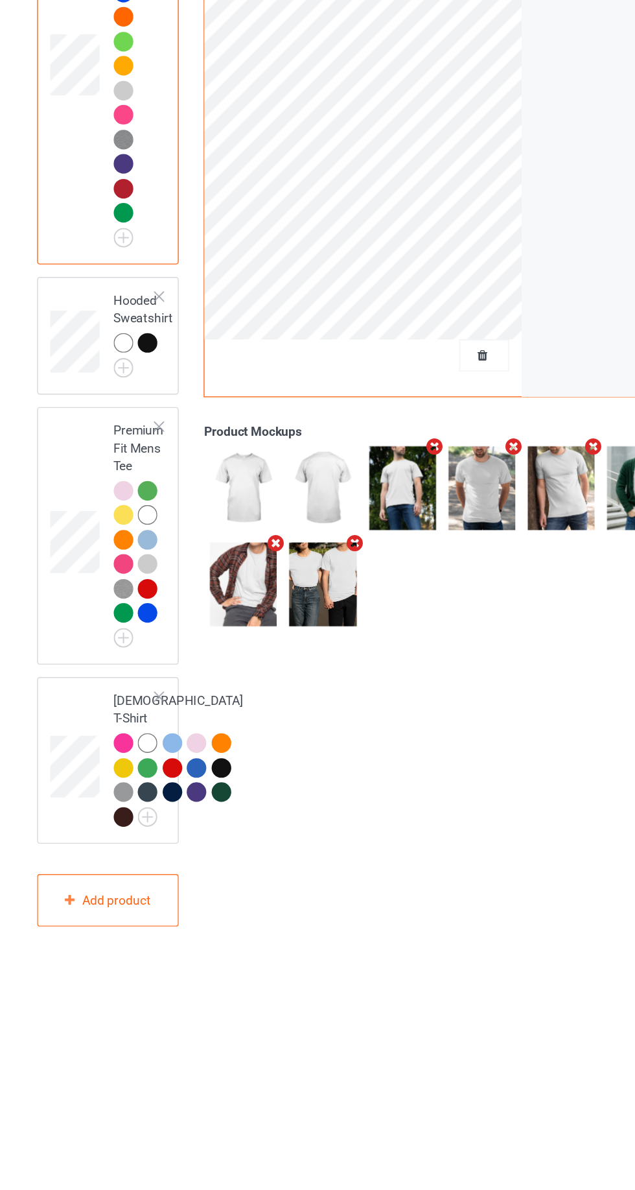
click at [0, 0] on img at bounding box center [0, 0] width 0 height 0
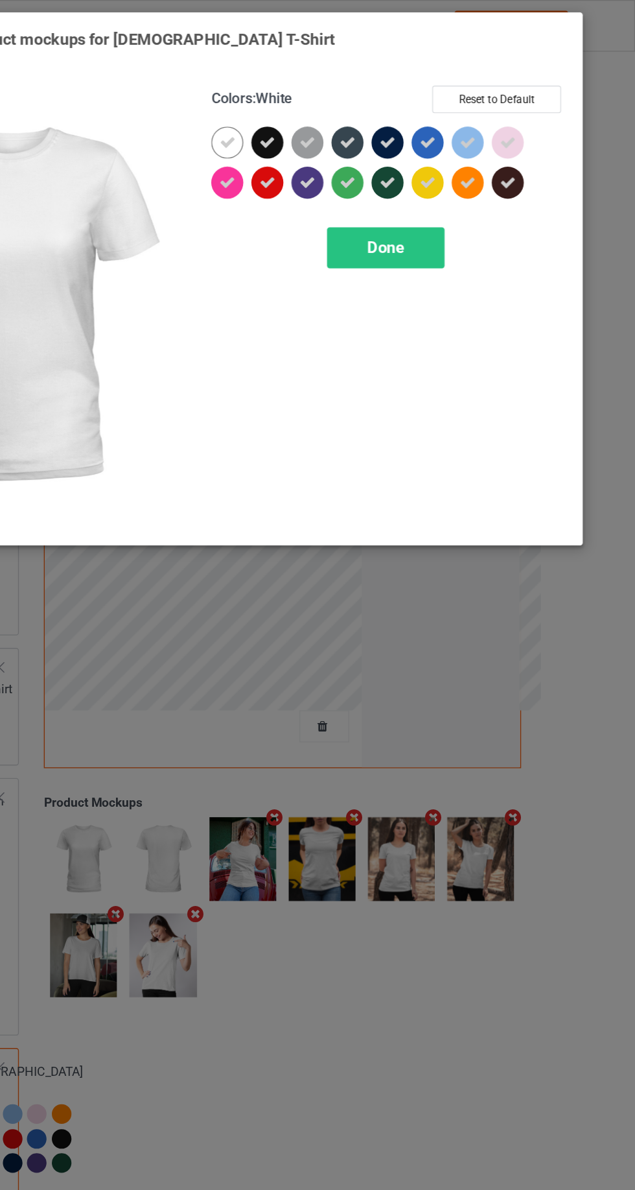
click at [425, 112] on div at bounding box center [425, 103] width 23 height 23
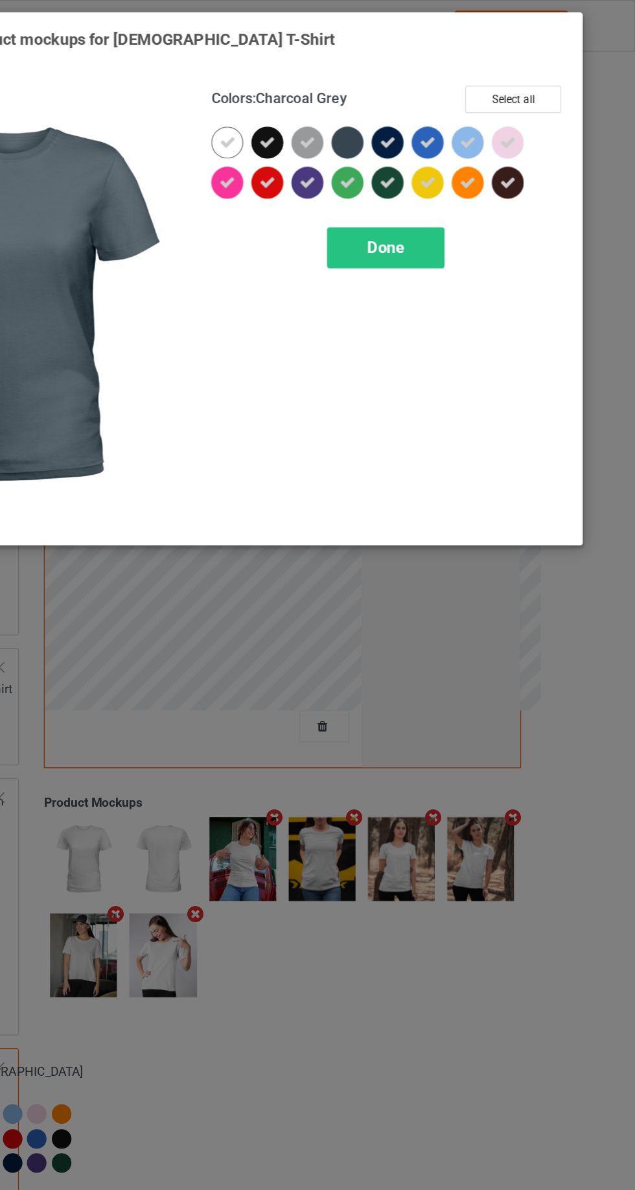
click at [363, 102] on icon at bounding box center [368, 104] width 12 height 12
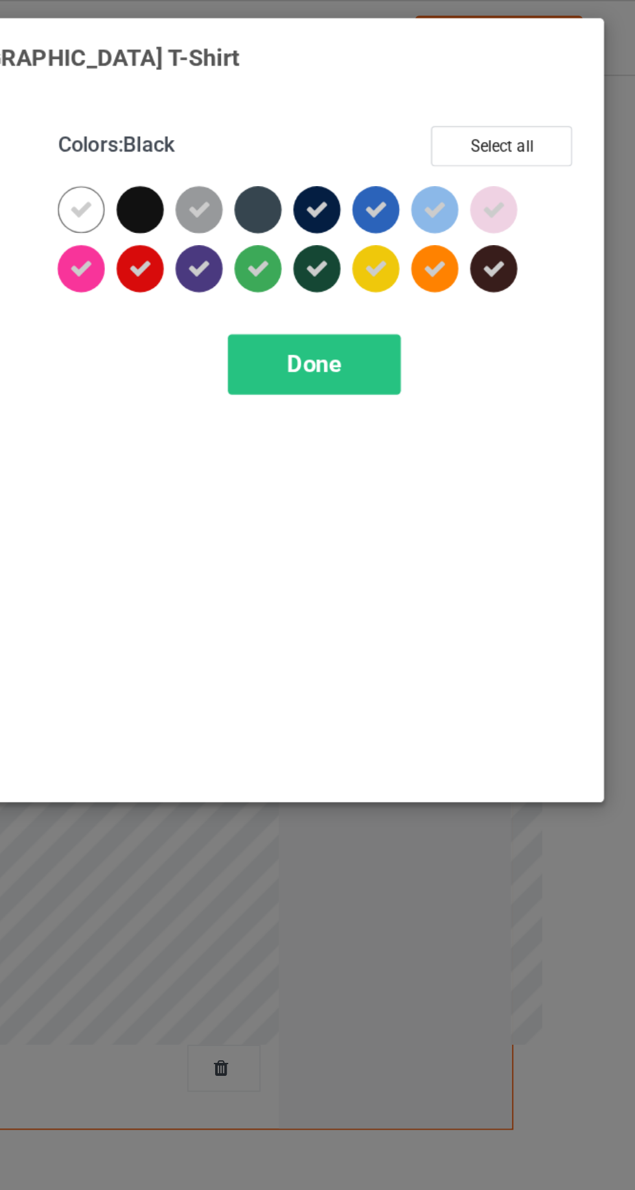
click at [450, 97] on div at bounding box center [454, 103] width 23 height 23
click at [450, 139] on div at bounding box center [454, 132] width 23 height 23
click at [540, 143] on div at bounding box center [542, 132] width 23 height 23
click at [433, 182] on div "Done" at bounding box center [454, 180] width 86 height 30
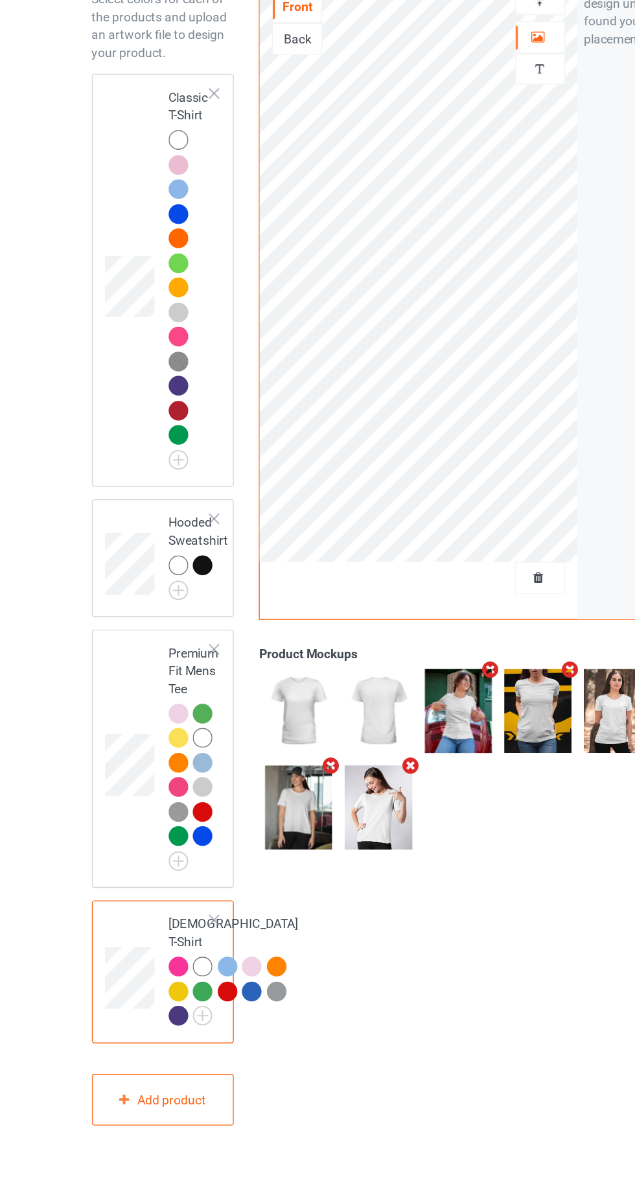
click at [156, 816] on div at bounding box center [148, 812] width 18 height 18
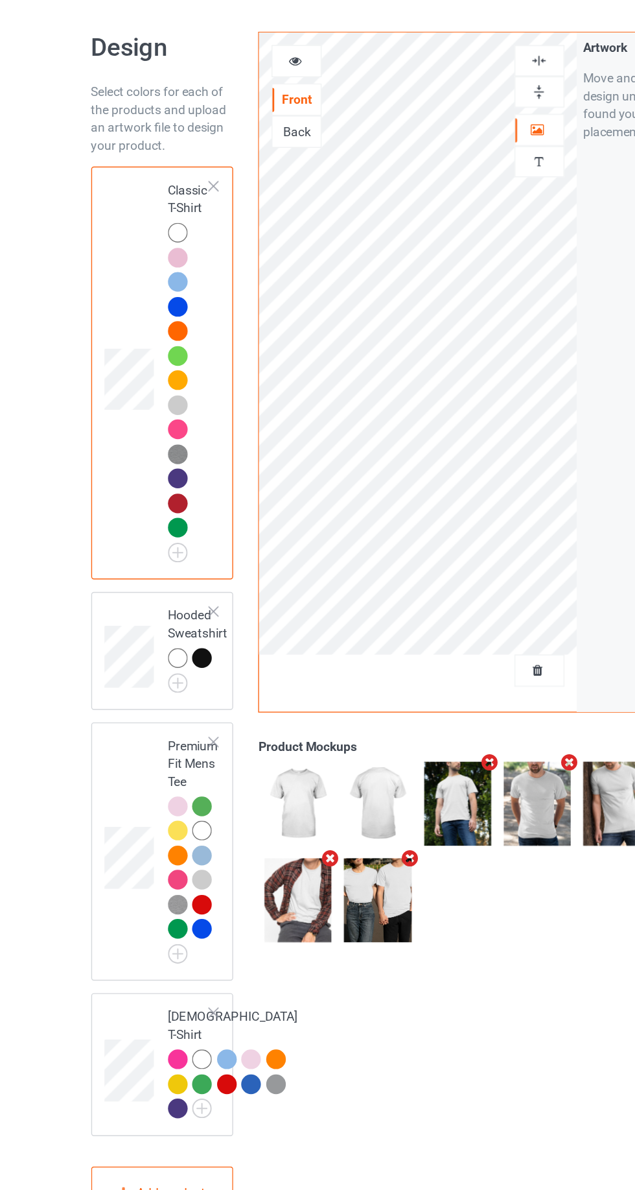
click at [231, 87] on icon at bounding box center [231, 84] width 11 height 9
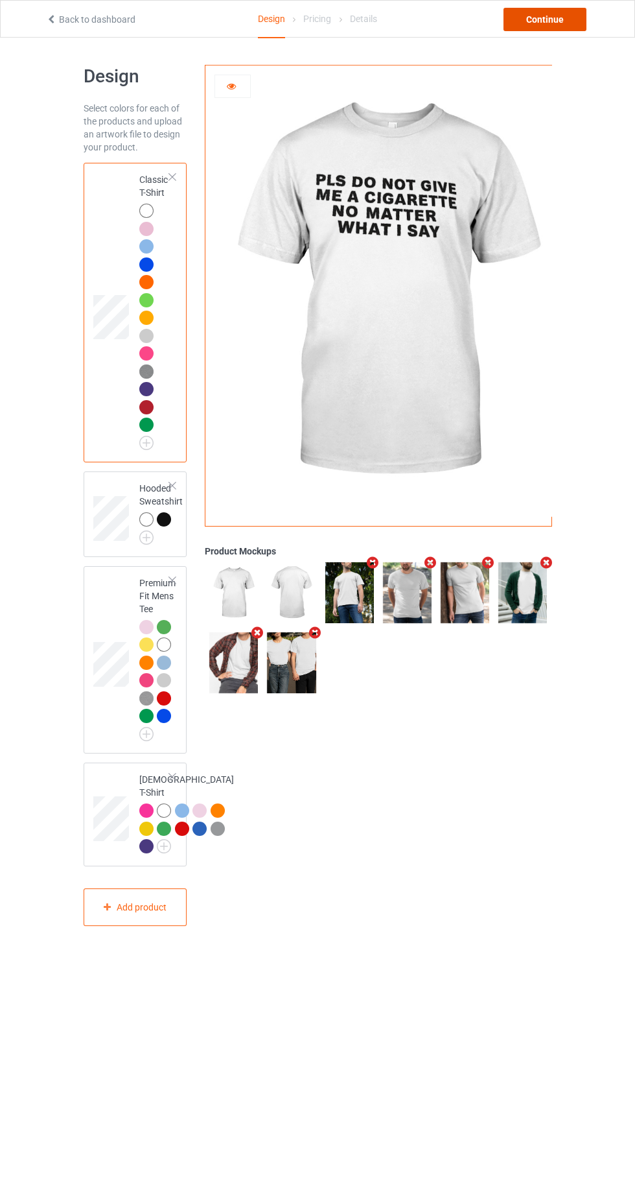
click at [545, 19] on div "Continue" at bounding box center [545, 19] width 83 height 23
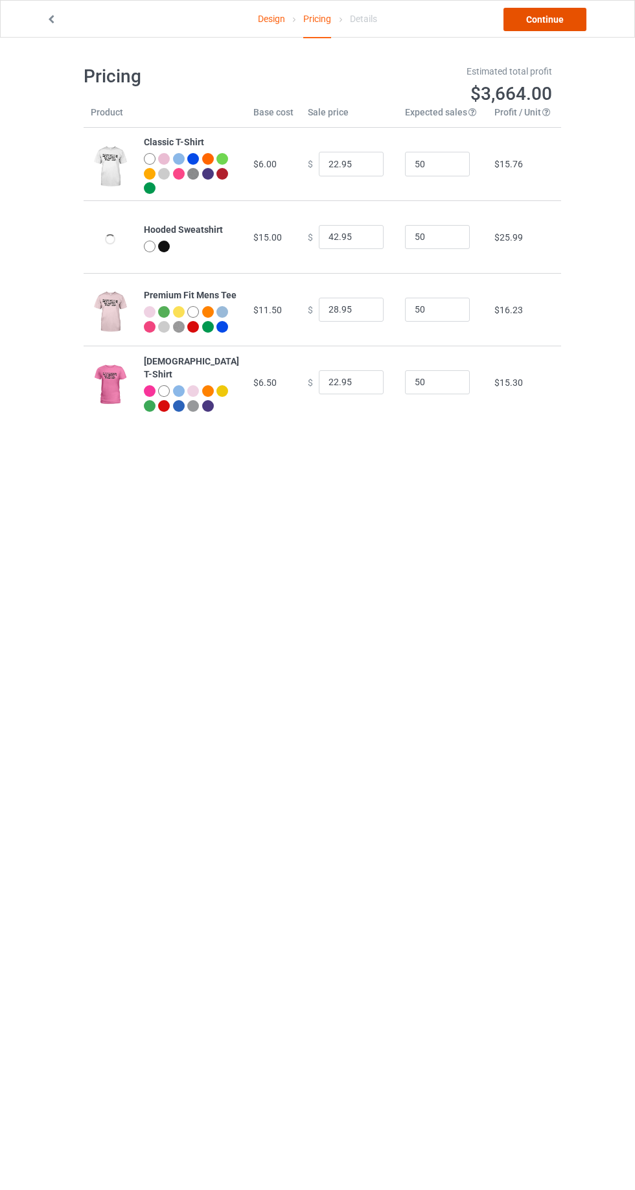
click at [571, 25] on link "Continue" at bounding box center [545, 19] width 83 height 23
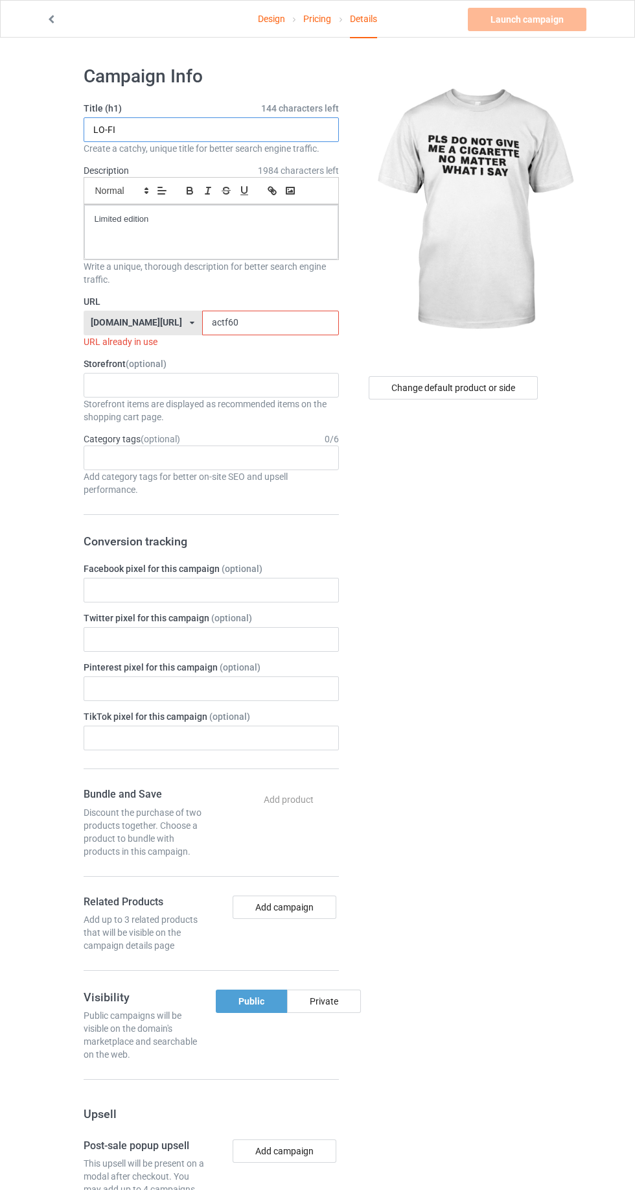
click at [277, 134] on input "LO-FI" at bounding box center [211, 129] width 255 height 25
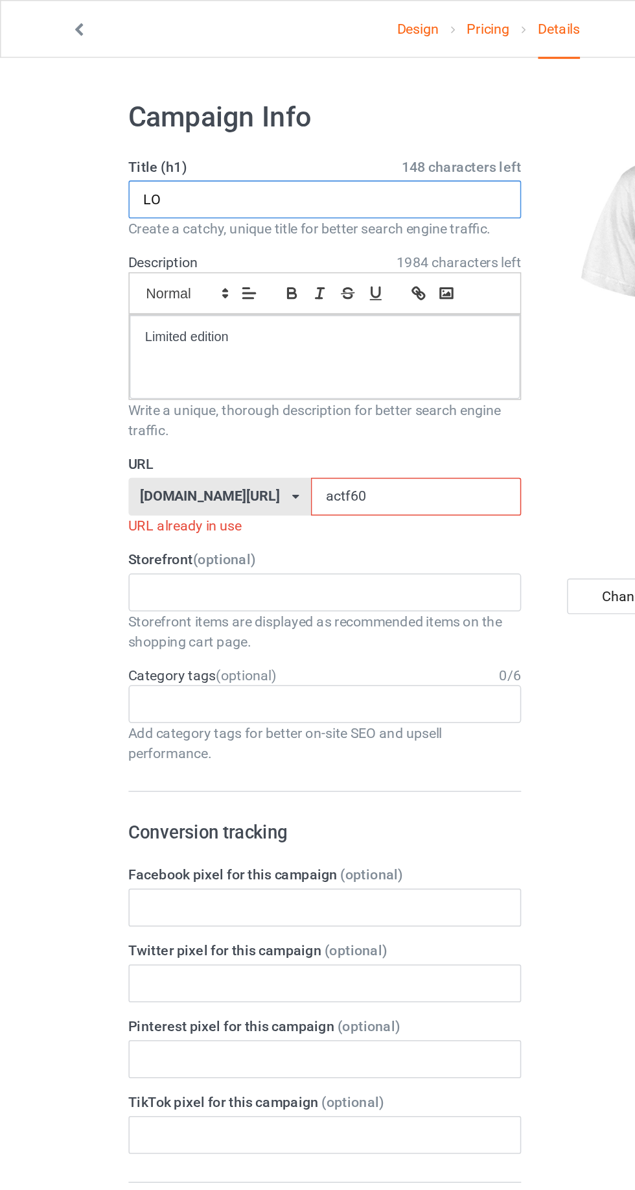
type input "L"
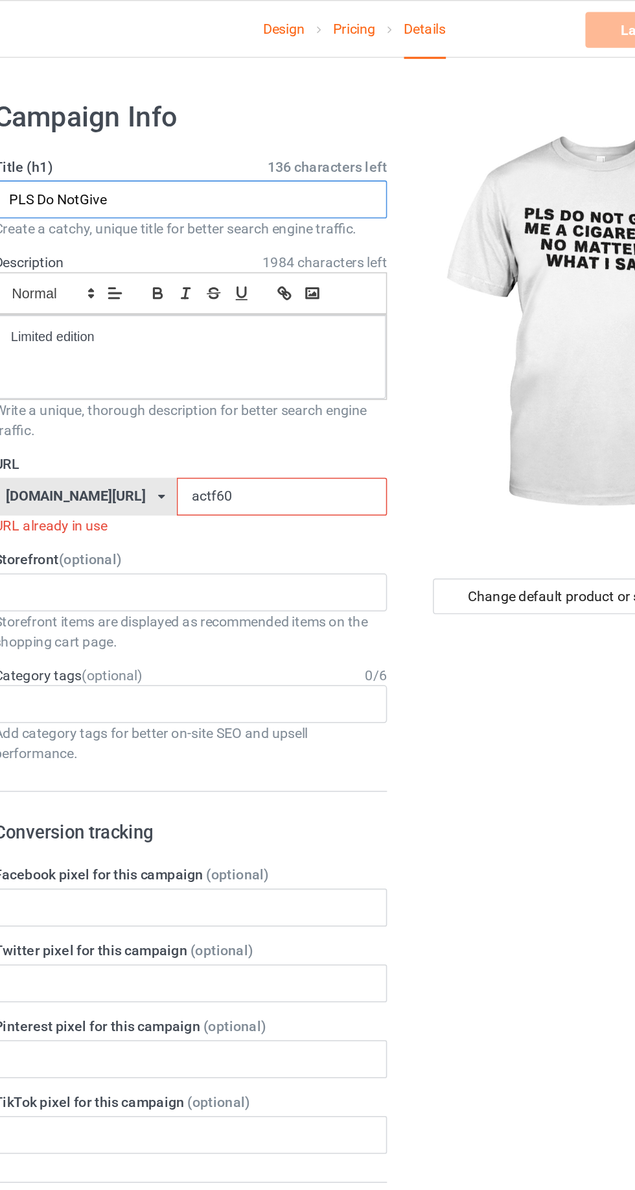
type input "PLS Do NotGive"
click at [277, 320] on input "actf60" at bounding box center [270, 323] width 137 height 25
type input "a"
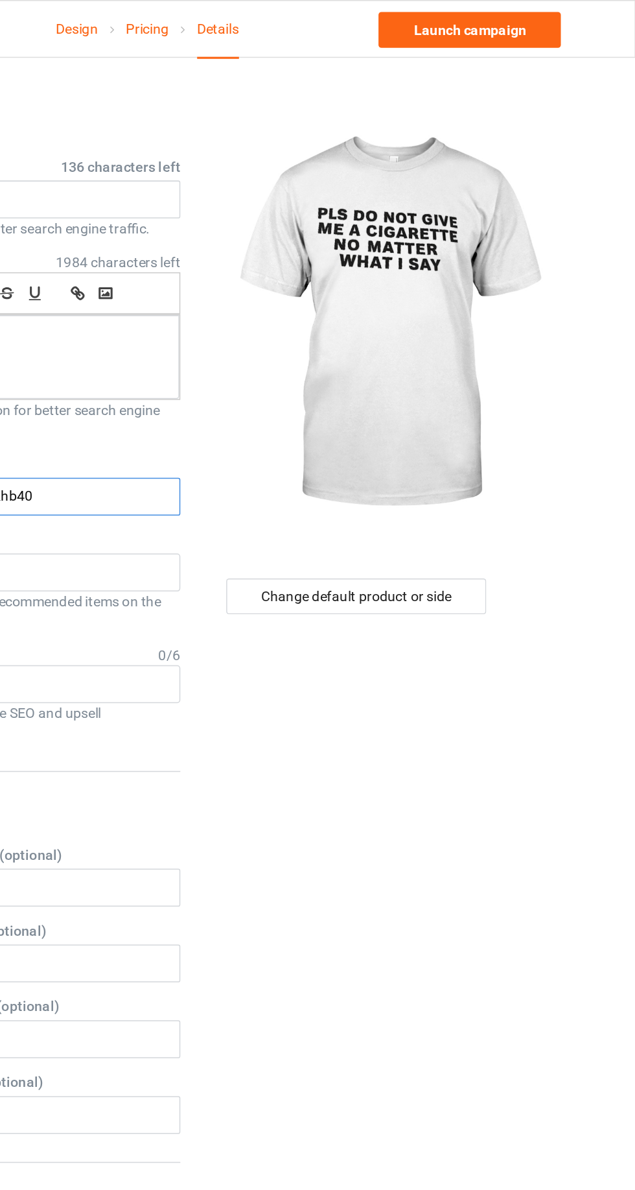
type input "Akhb40"
click at [499, 397] on div "Change default product or side" at bounding box center [453, 387] width 169 height 23
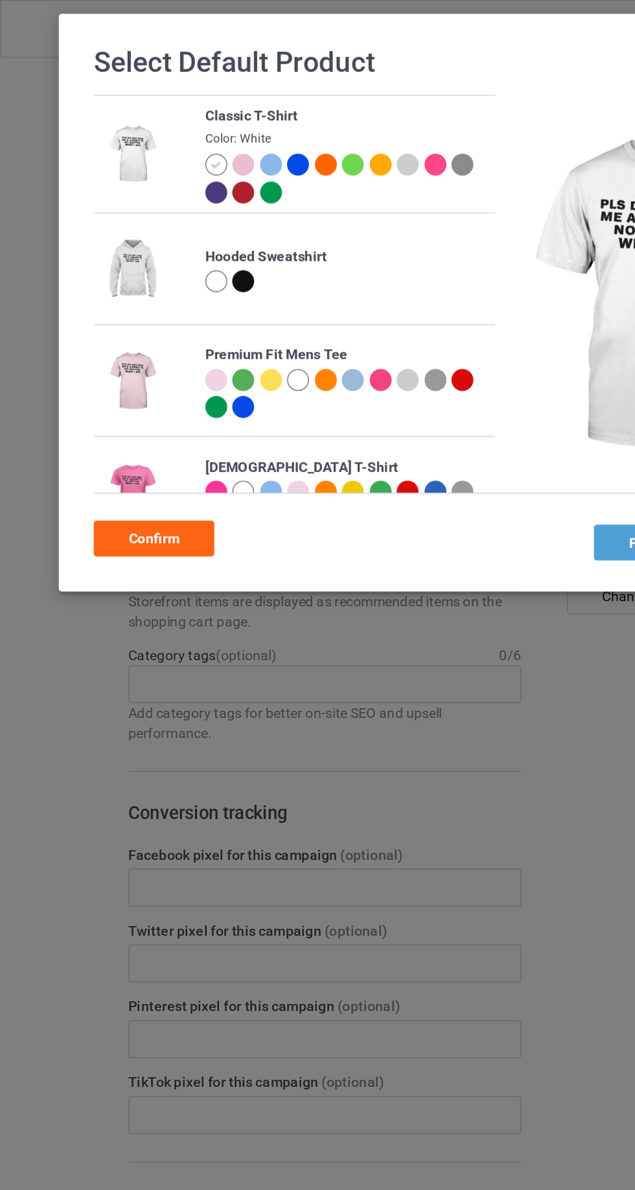
click at [121, 352] on div "Confirm" at bounding box center [100, 349] width 78 height 23
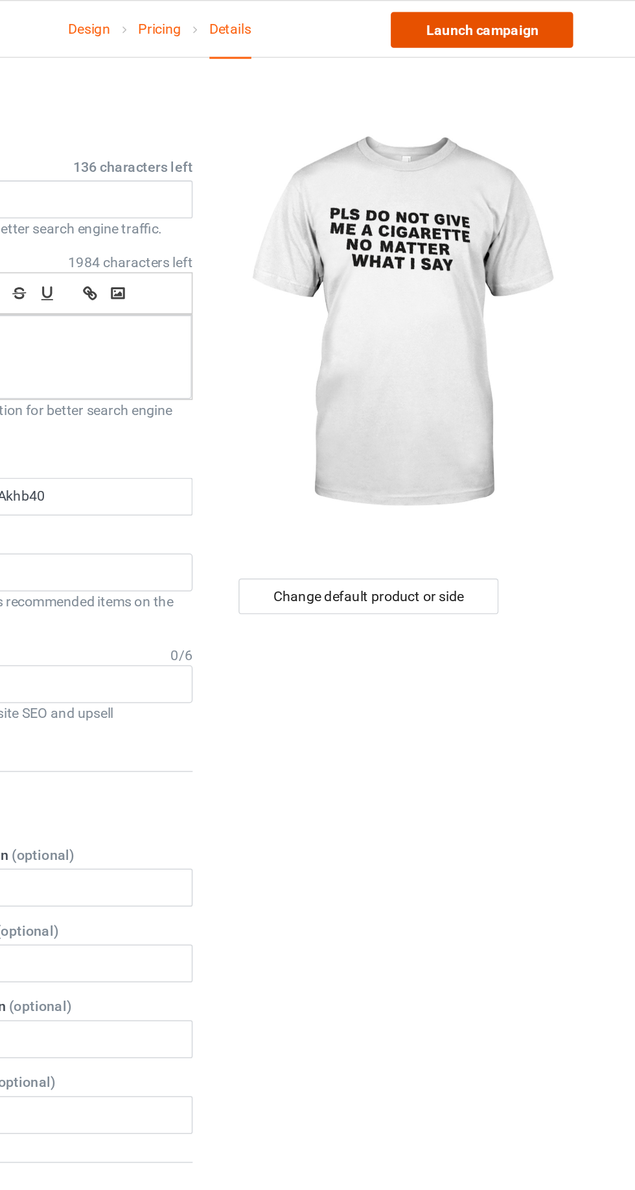
click at [566, 19] on link "Launch campaign" at bounding box center [527, 19] width 119 height 23
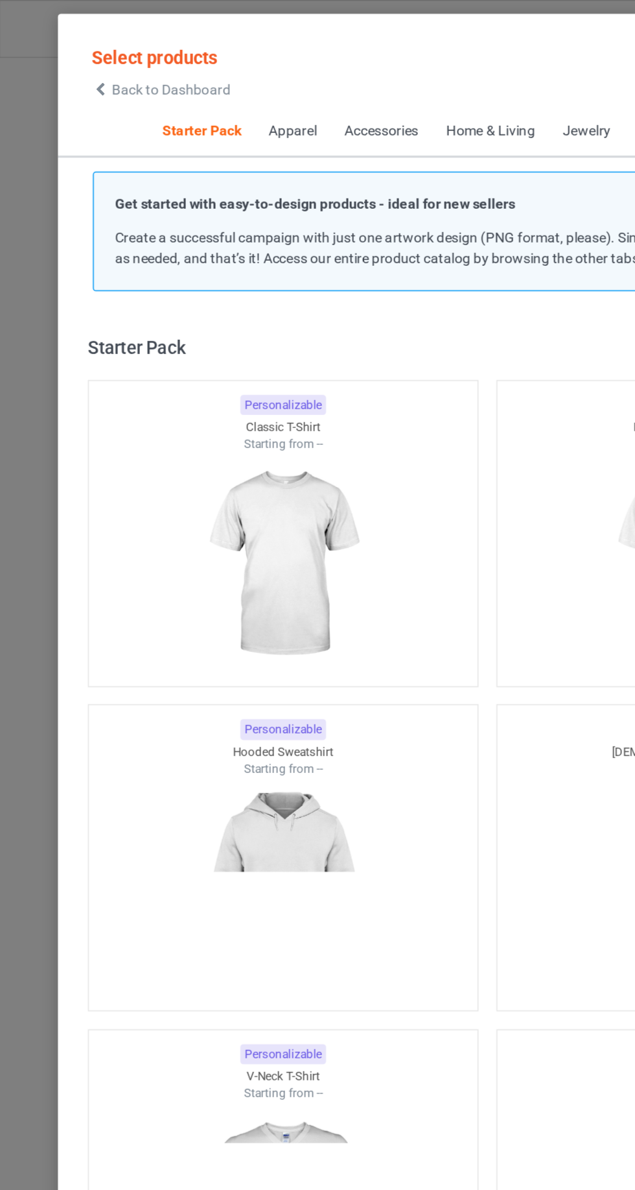
scroll to position [16, 0]
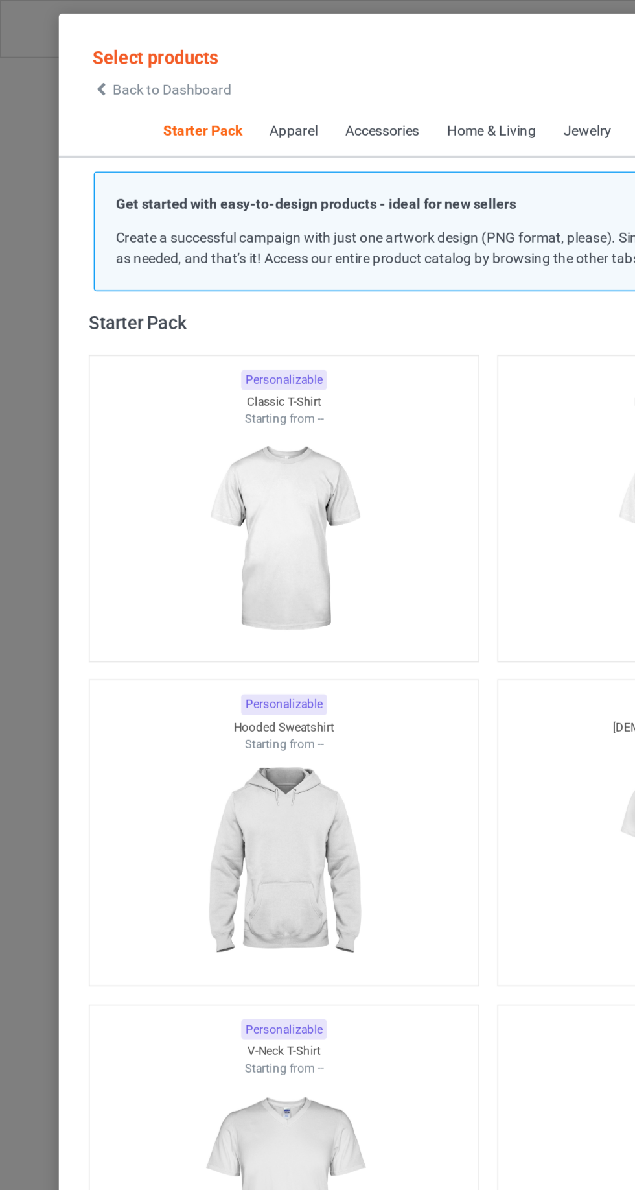
click at [76, 58] on span "Back to Dashboard" at bounding box center [111, 58] width 77 height 10
